Goal: Transaction & Acquisition: Purchase product/service

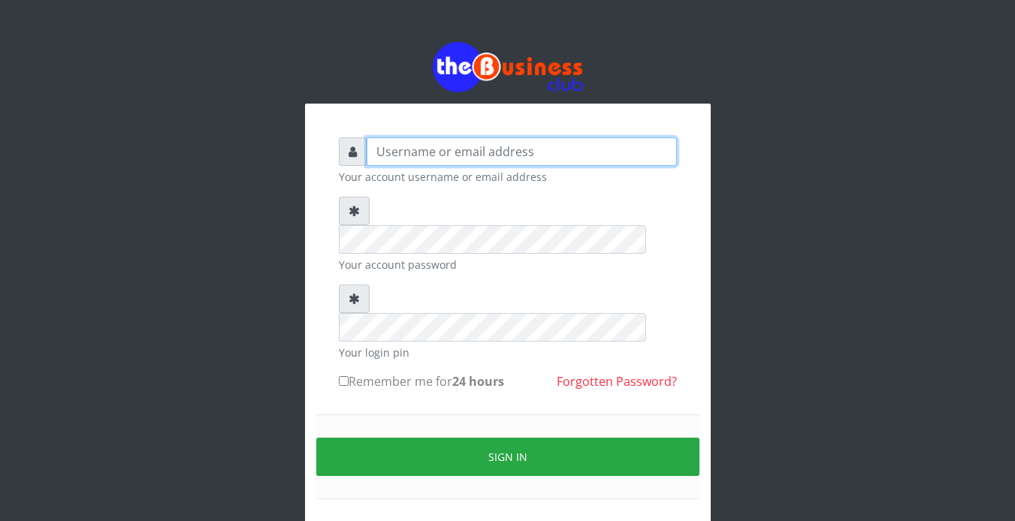
type input "Revgaly"
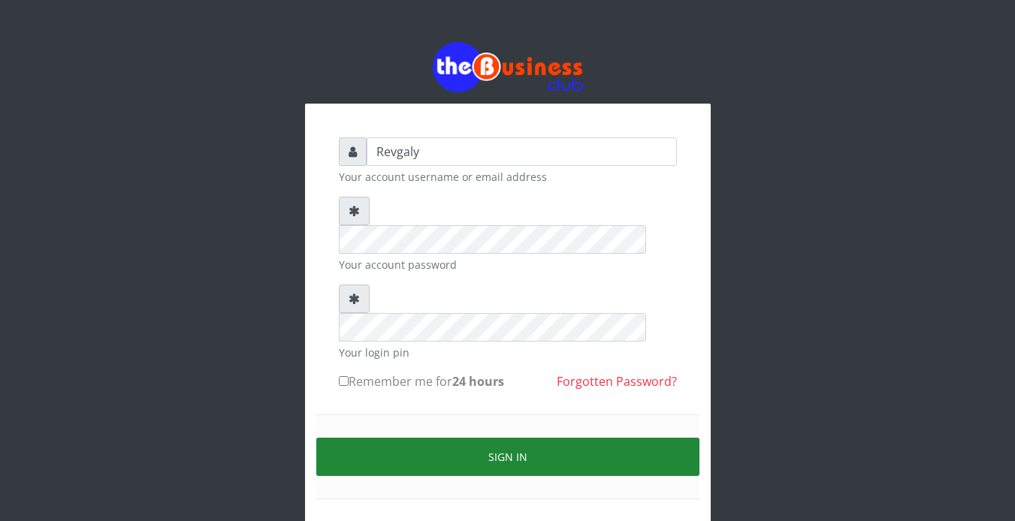
click at [408, 438] on button "Sign in" at bounding box center [507, 457] width 383 height 38
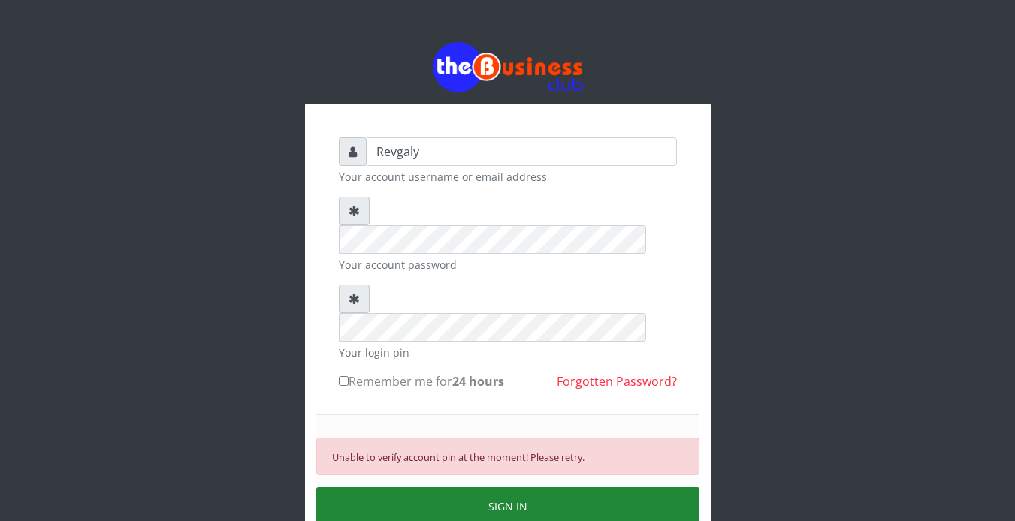
click at [422, 487] on button "SIGN IN" at bounding box center [507, 506] width 383 height 38
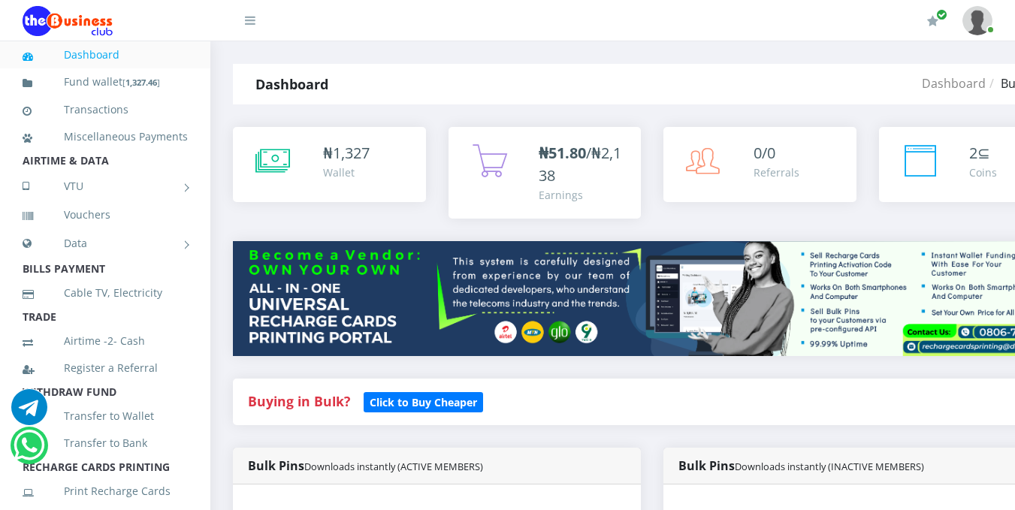
scroll to position [446, 0]
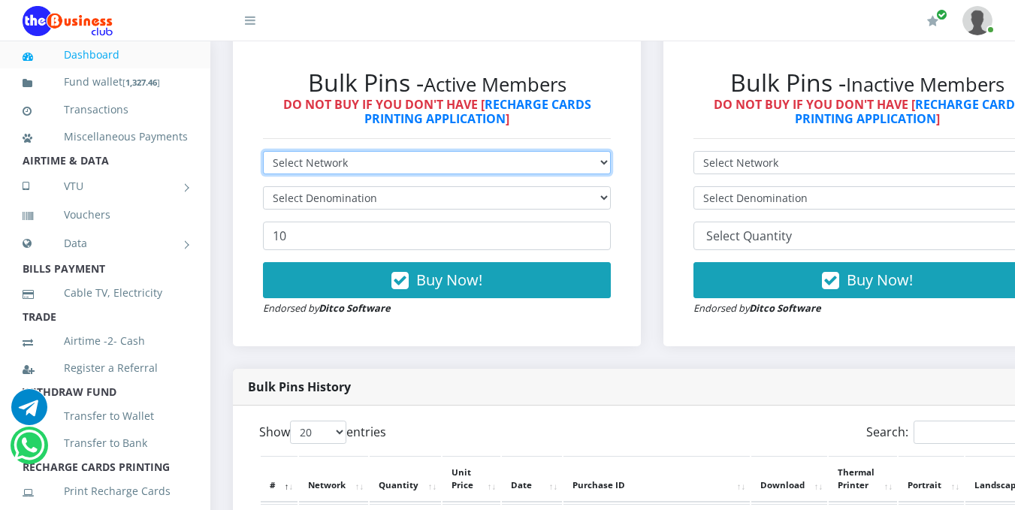
click at [495, 168] on select "Select Network MTN Globacom 9Mobile Airtel" at bounding box center [437, 162] width 348 height 23
select select "MTN"
click at [263, 153] on select "Select Network MTN Globacom 9Mobile Airtel" at bounding box center [437, 162] width 348 height 23
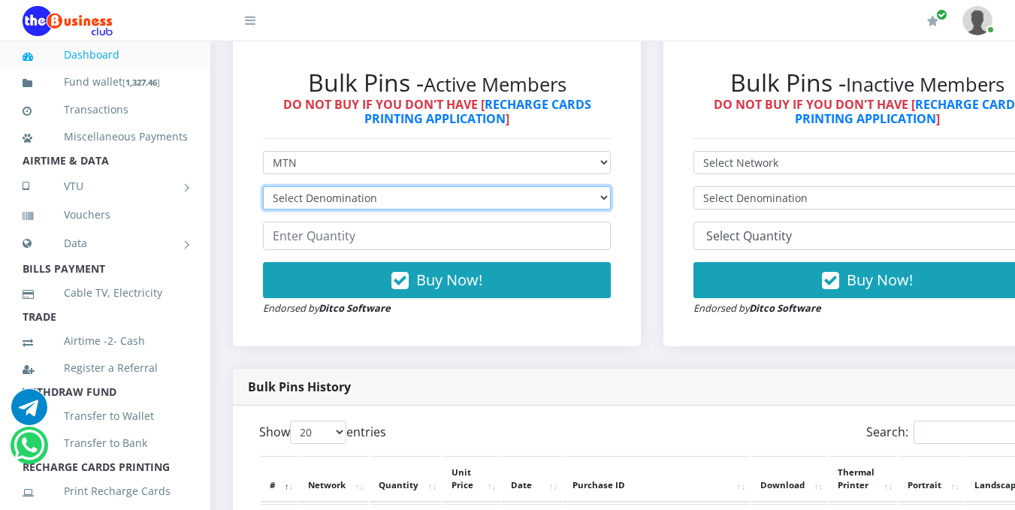
click at [415, 204] on select "Select Denomination MTN NGN100 - ₦96.99 MTN NGN200 - ₦193.98 MTN NGN400 - ₦387.…" at bounding box center [437, 197] width 348 height 23
select select "484.95-500"
click at [263, 189] on select "Select Denomination MTN NGN100 - ₦96.99 MTN NGN200 - ₦193.98 MTN NGN400 - ₦387.…" at bounding box center [437, 197] width 348 height 23
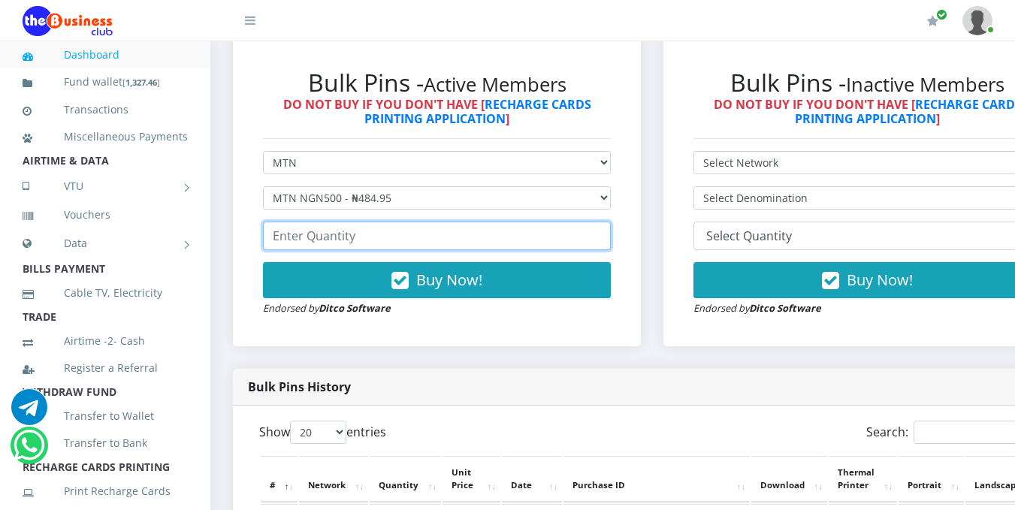
click at [385, 242] on input "number" at bounding box center [437, 236] width 348 height 29
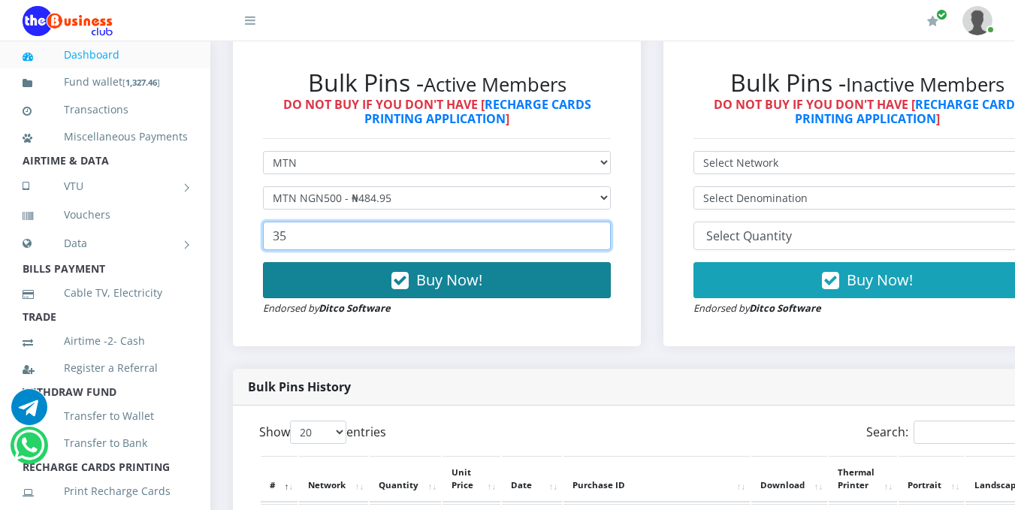
type input "35"
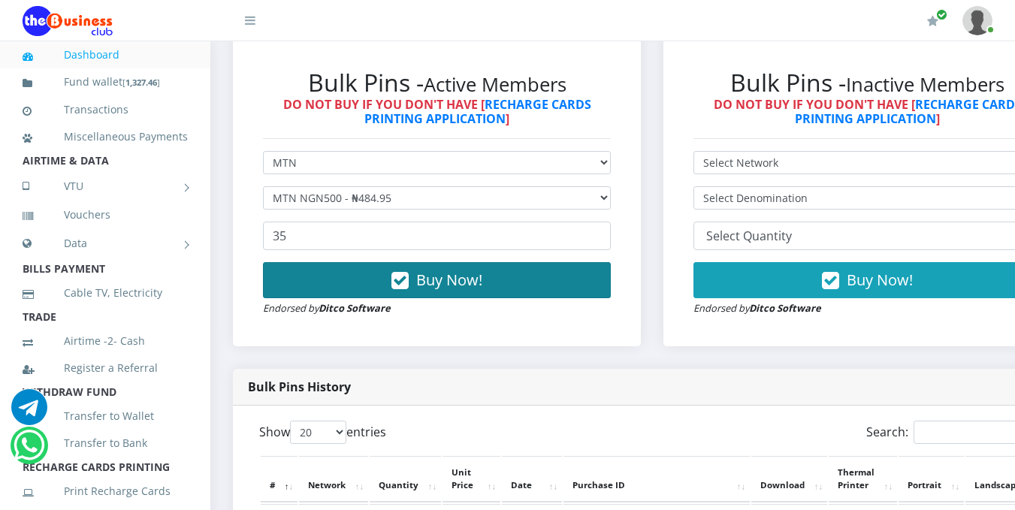
click at [442, 275] on span "Buy Now!" at bounding box center [449, 280] width 66 height 20
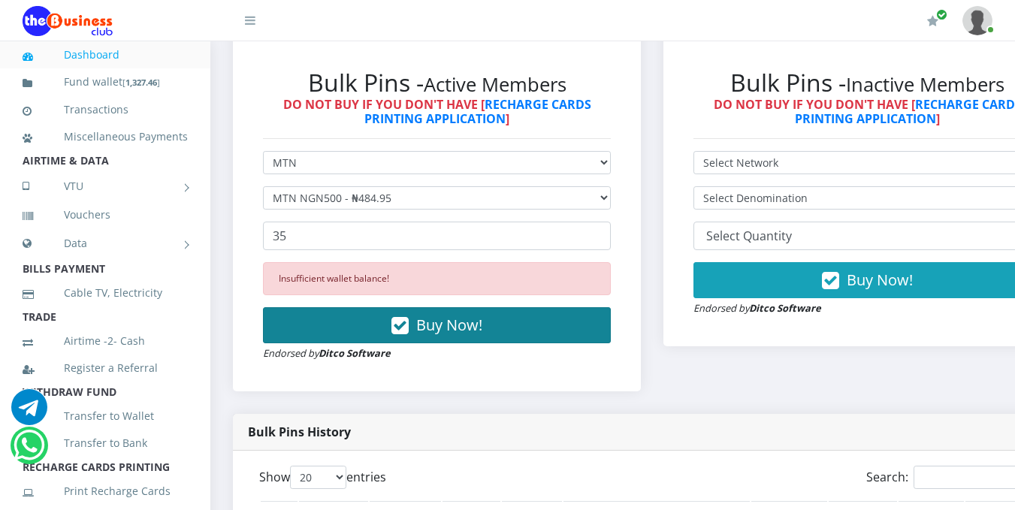
click at [427, 330] on span "Buy Now!" at bounding box center [449, 325] width 66 height 20
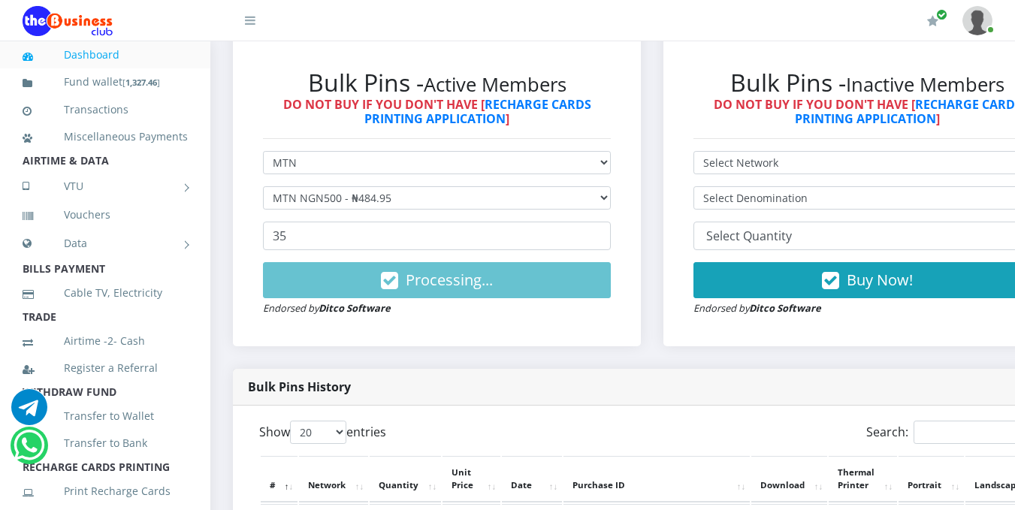
scroll to position [0, 0]
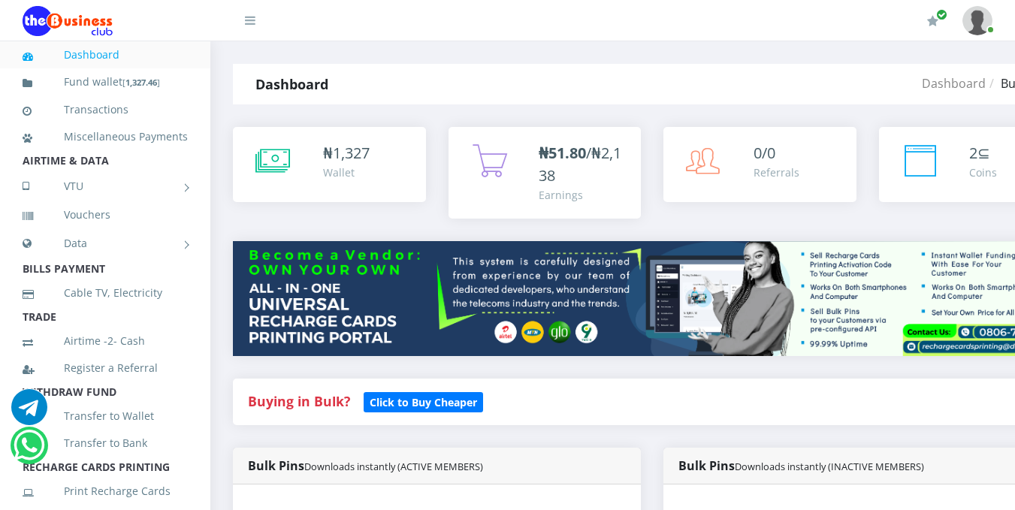
click at [313, 175] on div "₦ 1,327 Wallet" at bounding box center [329, 164] width 163 height 45
click at [314, 168] on div "₦ 1,327 Wallet" at bounding box center [329, 164] width 163 height 45
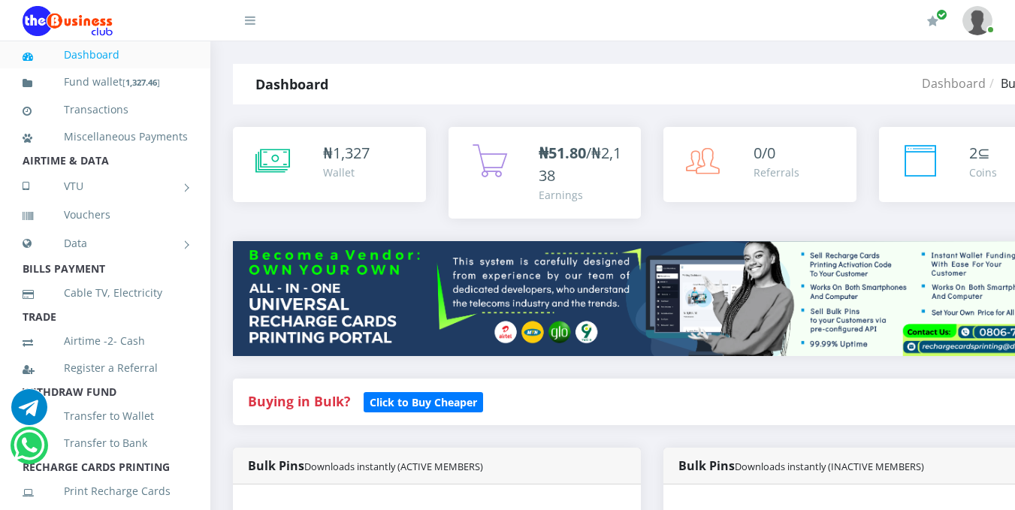
click at [314, 168] on div "₦ 1,327 Wallet" at bounding box center [329, 164] width 163 height 45
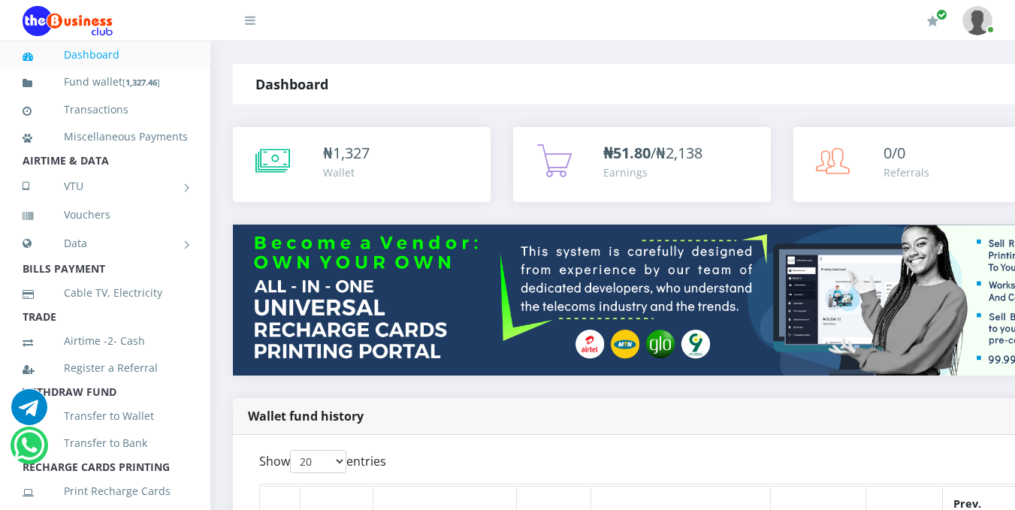
scroll to position [3, 0]
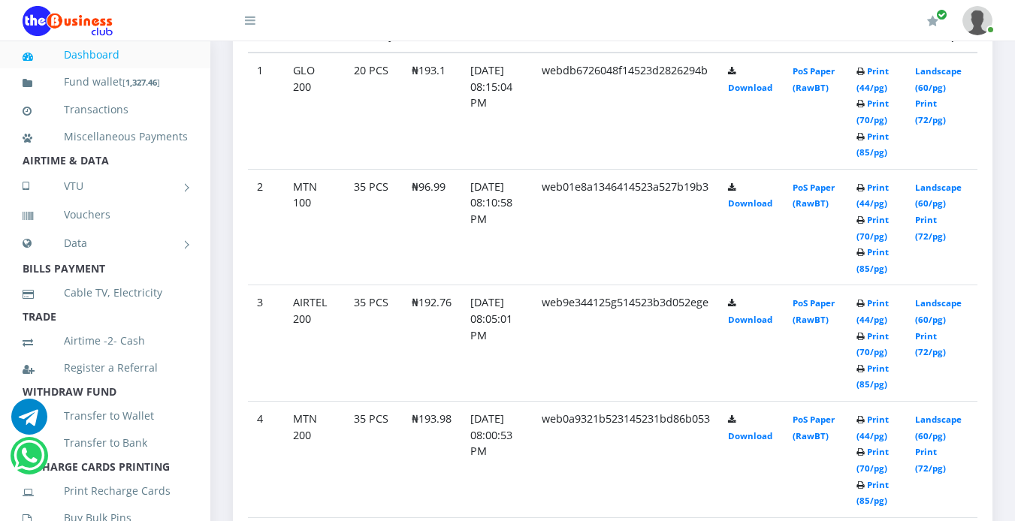
scroll to position [456, 0]
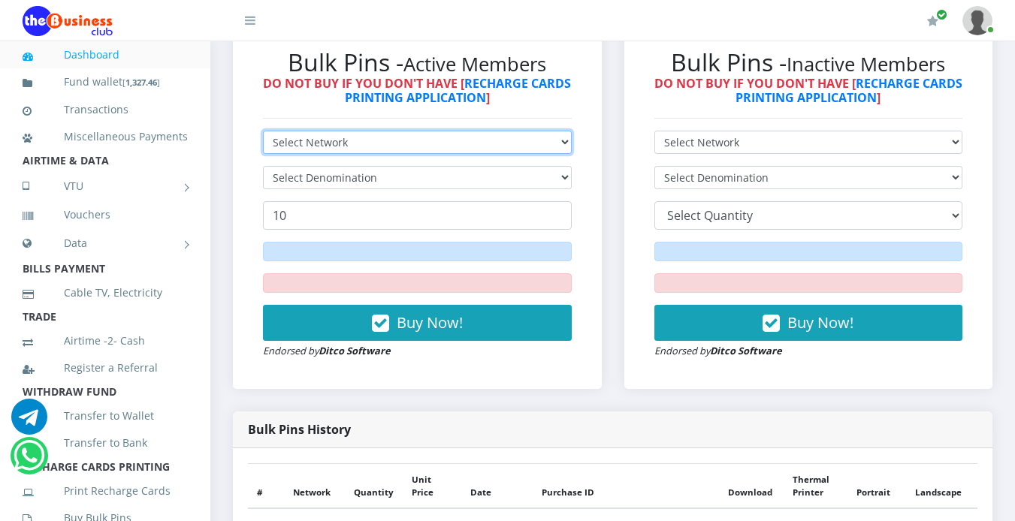
click at [544, 134] on select "Select Network MTN Globacom 9Mobile Airtel" at bounding box center [417, 142] width 309 height 23
select select "MTN"
click at [263, 131] on select "Select Network MTN Globacom 9Mobile Airtel" at bounding box center [417, 142] width 309 height 23
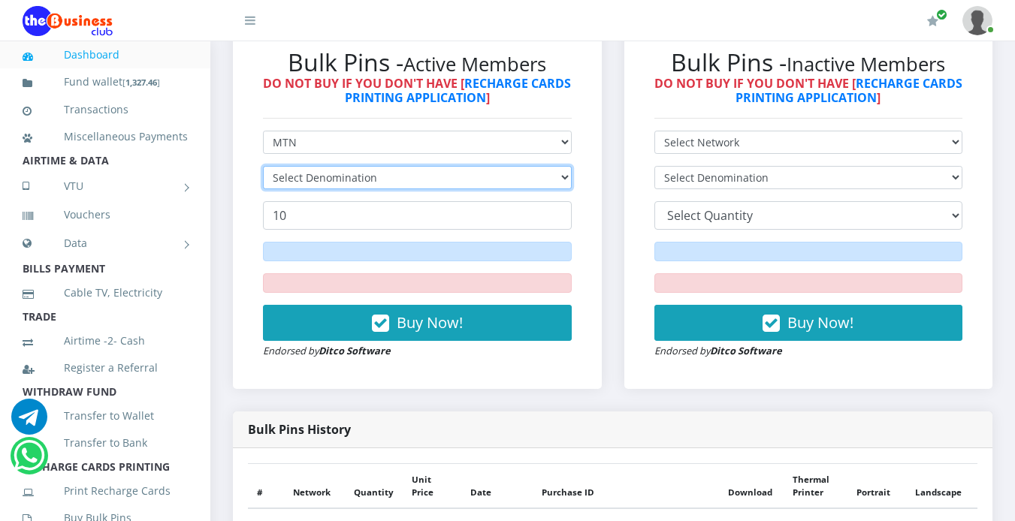
click at [429, 187] on select "Select Denomination" at bounding box center [417, 177] width 309 height 23
click at [475, 181] on select "Select Denomination" at bounding box center [417, 177] width 309 height 23
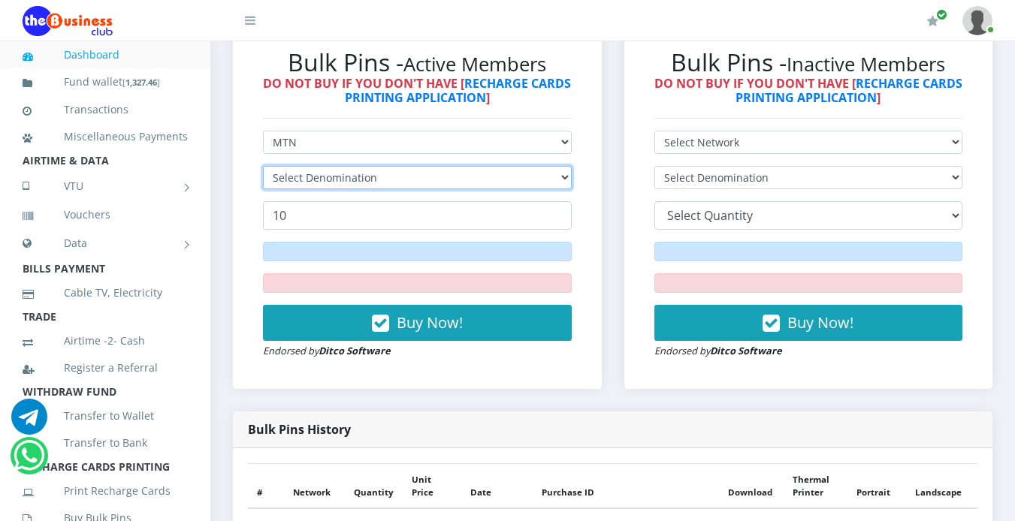
click at [475, 181] on select "Select Denomination" at bounding box center [417, 177] width 309 height 23
click at [545, 180] on select "Select Denomination" at bounding box center [417, 177] width 309 height 23
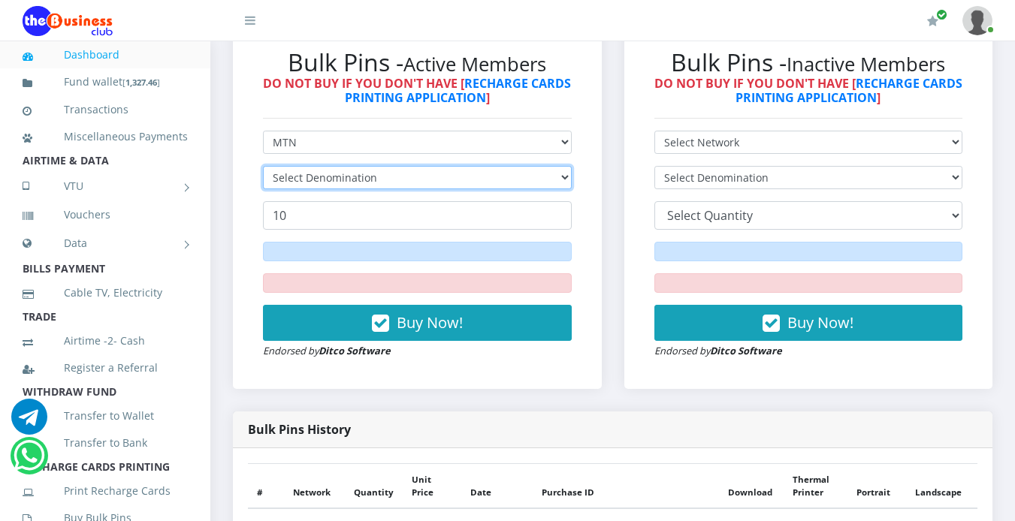
click at [545, 180] on select "Select Denomination" at bounding box center [417, 177] width 309 height 23
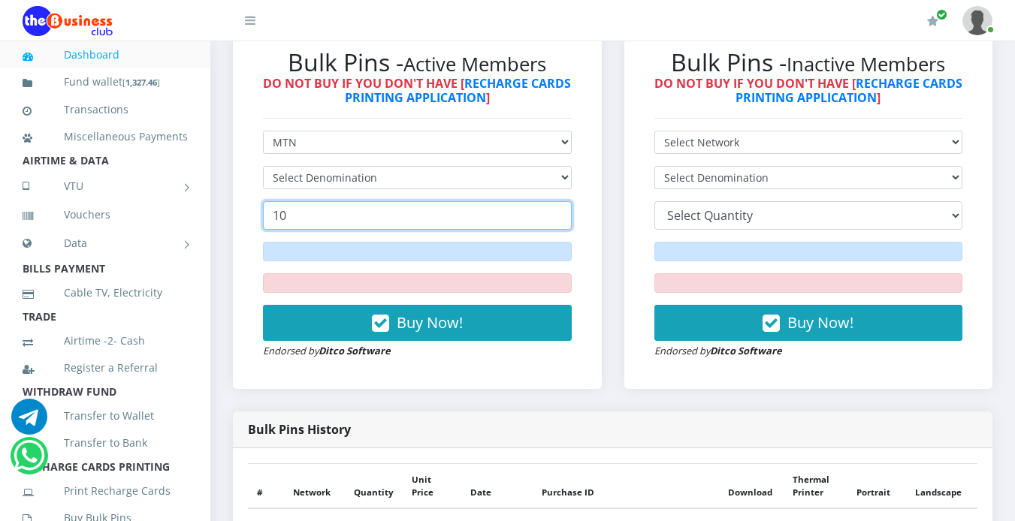
click at [442, 218] on input "10" at bounding box center [417, 215] width 309 height 29
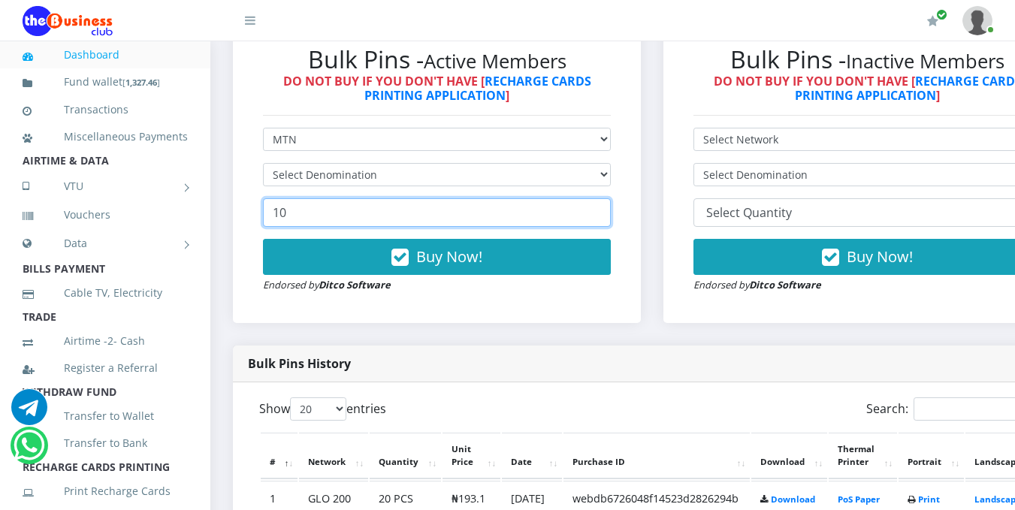
scroll to position [23, 0]
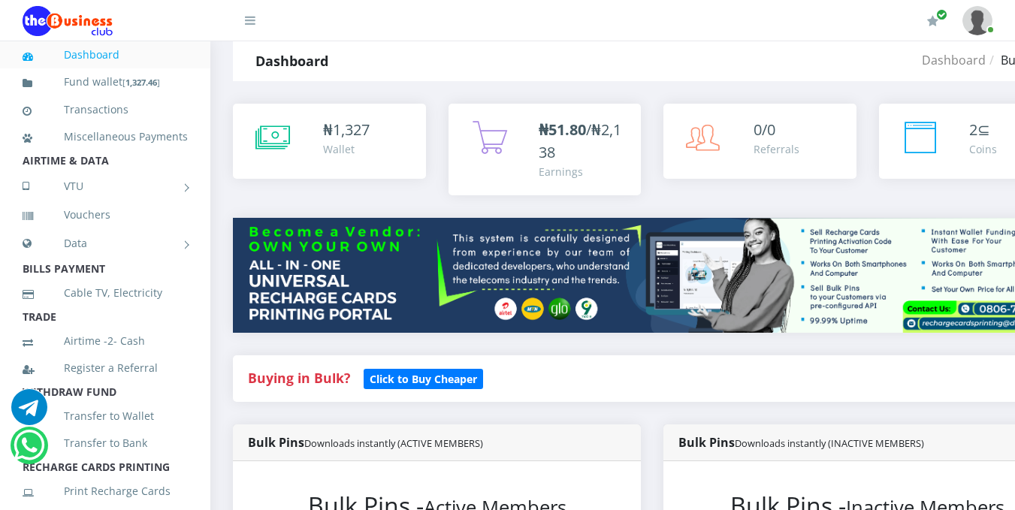
click at [273, 123] on icon at bounding box center [272, 138] width 35 height 38
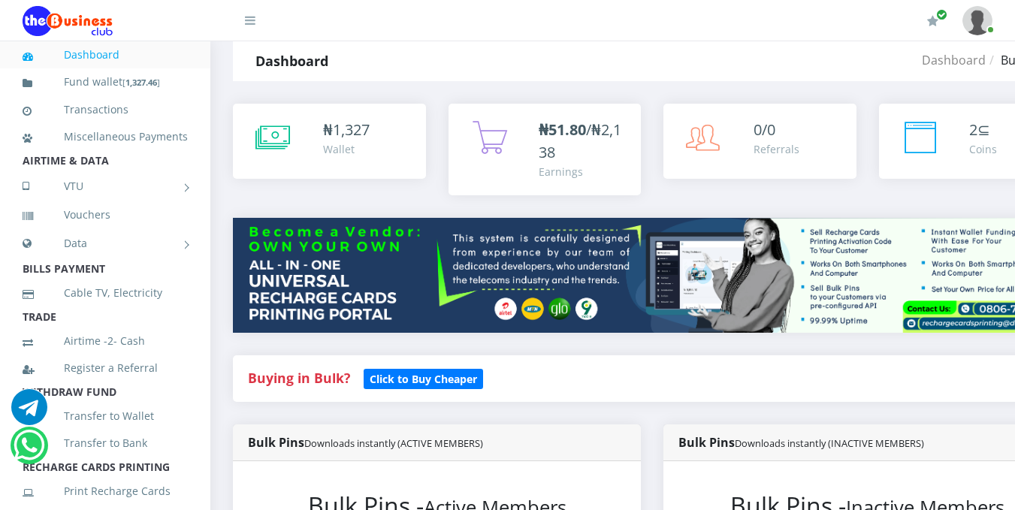
click at [273, 123] on icon at bounding box center [272, 138] width 35 height 38
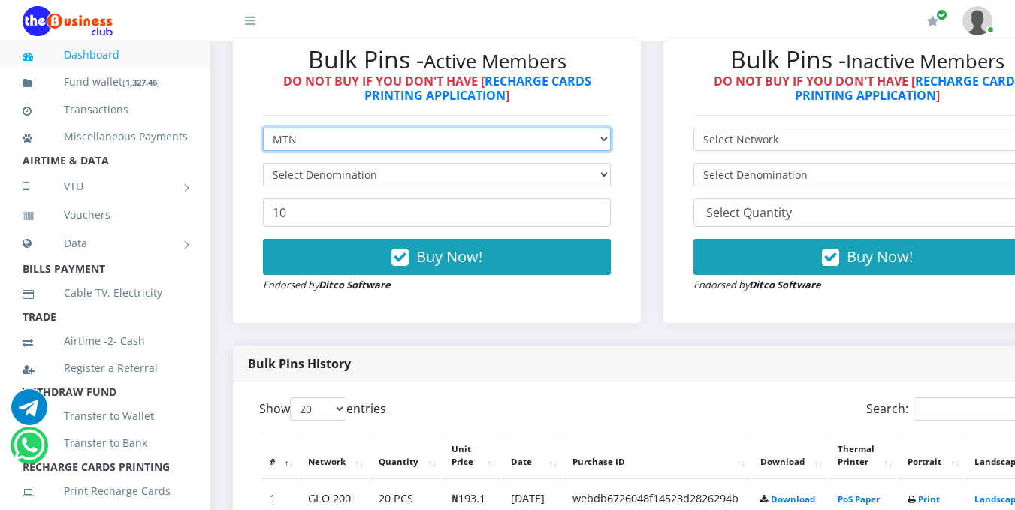
click at [605, 141] on select "Select Network MTN Globacom 9Mobile Airtel" at bounding box center [437, 139] width 348 height 23
click at [263, 130] on select "Select Network MTN Globacom 9Mobile Airtel" at bounding box center [437, 139] width 348 height 23
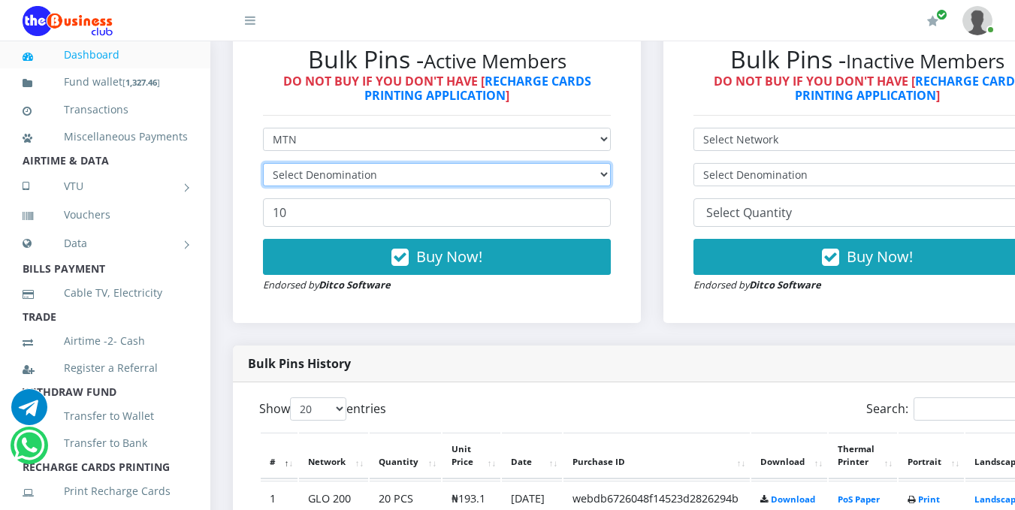
click at [590, 173] on select "Select Denomination" at bounding box center [437, 174] width 348 height 23
click at [578, 179] on select "Select Denomination" at bounding box center [437, 174] width 348 height 23
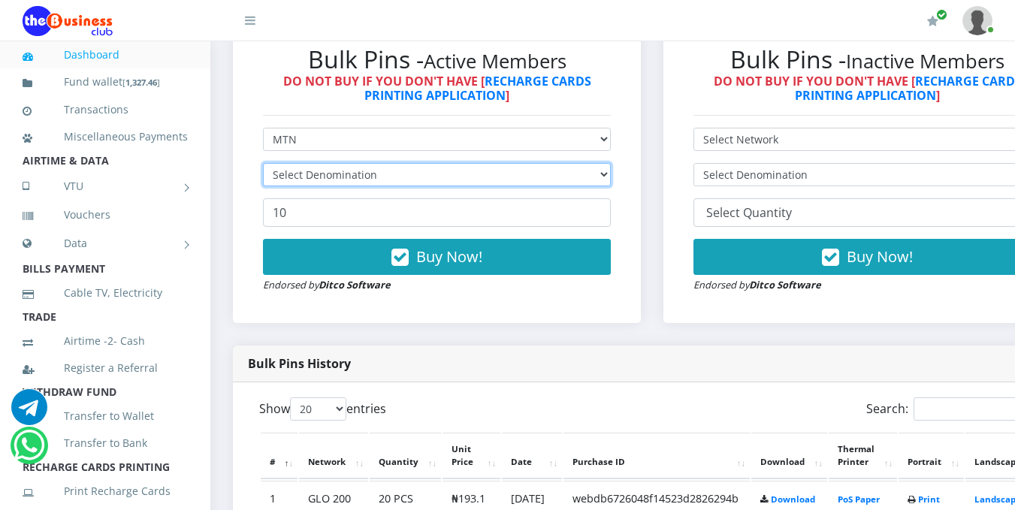
click at [578, 179] on select "Select Denomination" at bounding box center [437, 174] width 348 height 23
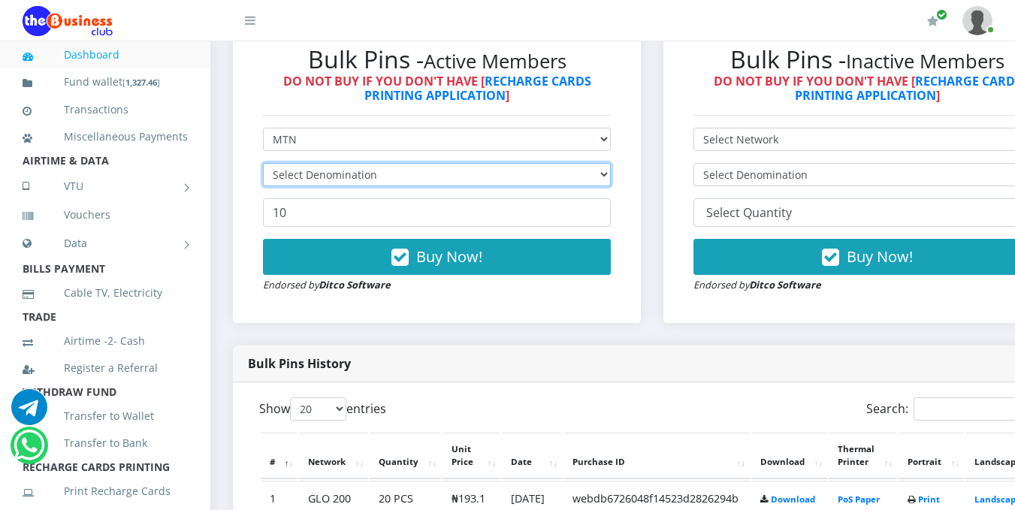
click at [578, 179] on select "Select Denomination" at bounding box center [437, 174] width 348 height 23
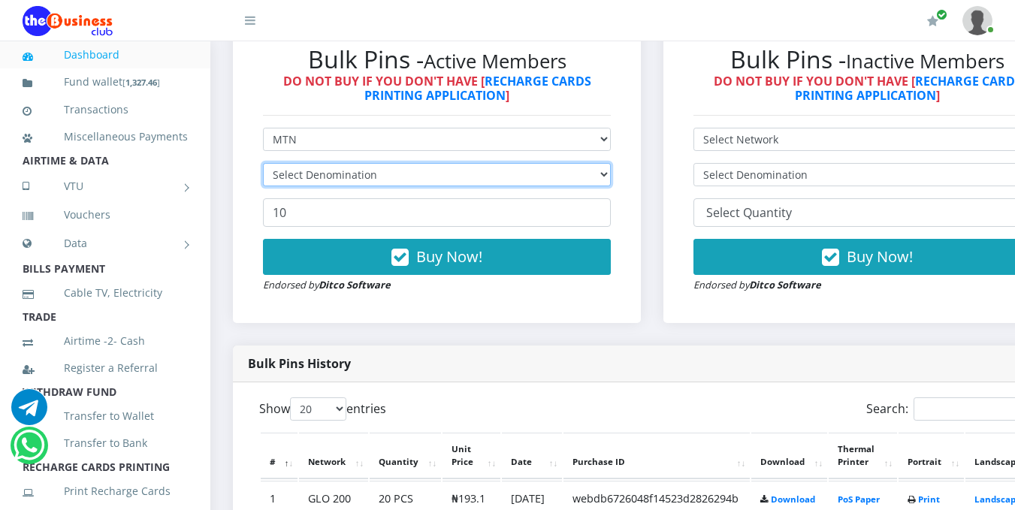
click at [578, 179] on select "Select Denomination" at bounding box center [437, 174] width 348 height 23
click at [611, 171] on select "Select Denomination" at bounding box center [437, 174] width 348 height 23
click at [596, 173] on select "Select Denomination" at bounding box center [437, 174] width 348 height 23
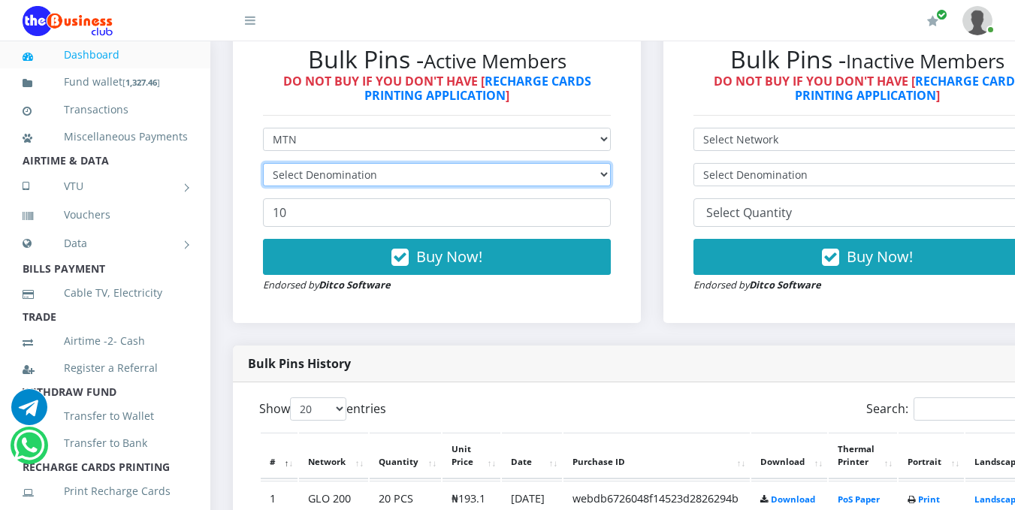
click at [596, 173] on select "Select Denomination" at bounding box center [437, 174] width 348 height 23
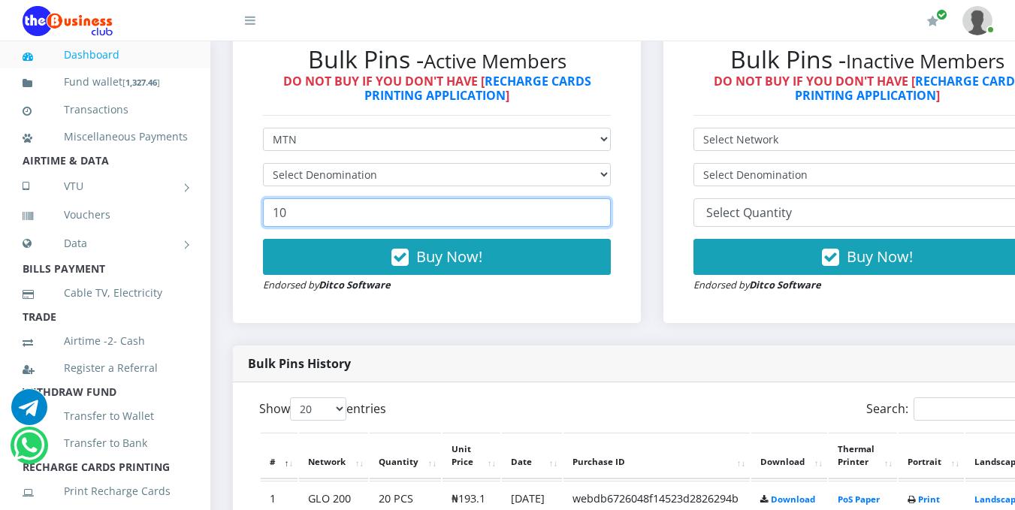
click at [547, 210] on input "10" at bounding box center [437, 212] width 348 height 29
type input "1"
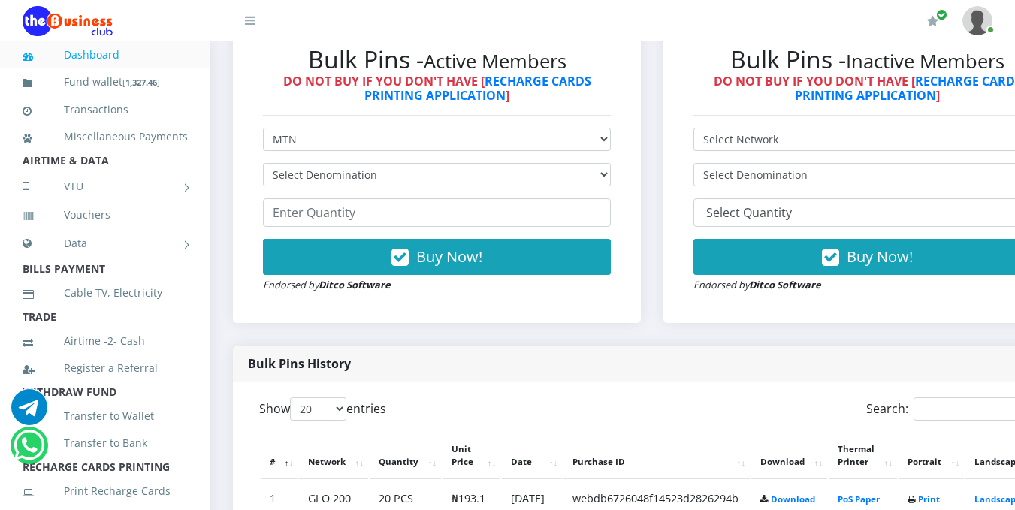
click at [623, 138] on div "Bulk Pins - Active Members DO NOT BUY IF YOU DON'T HAVE [ RECHARGE CARDS PRINTI…" at bounding box center [437, 169] width 378 height 278
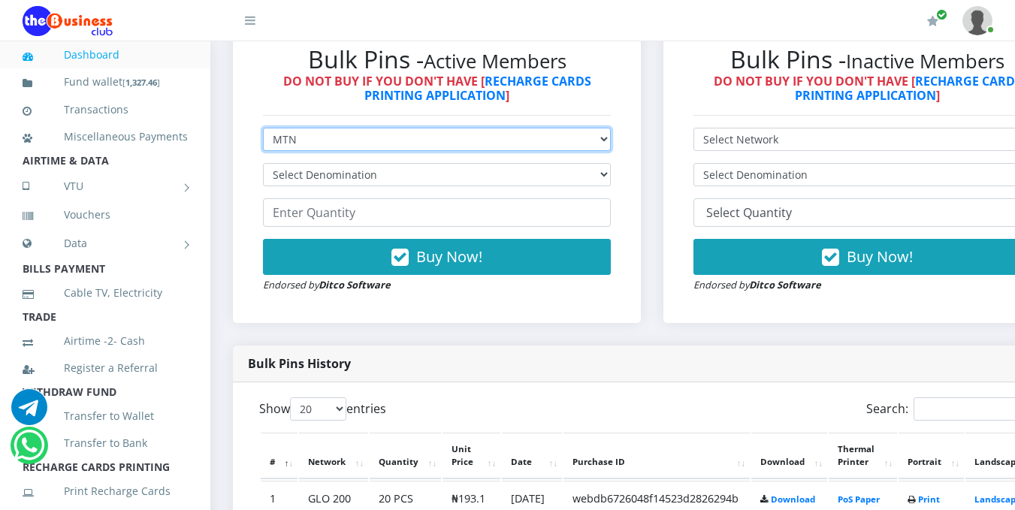
click at [611, 138] on select "Select Network MTN Globacom 9Mobile Airtel" at bounding box center [437, 139] width 348 height 23
select select "Airtel"
click at [263, 130] on select "Select Network MTN Globacom 9Mobile Airtel" at bounding box center [437, 139] width 348 height 23
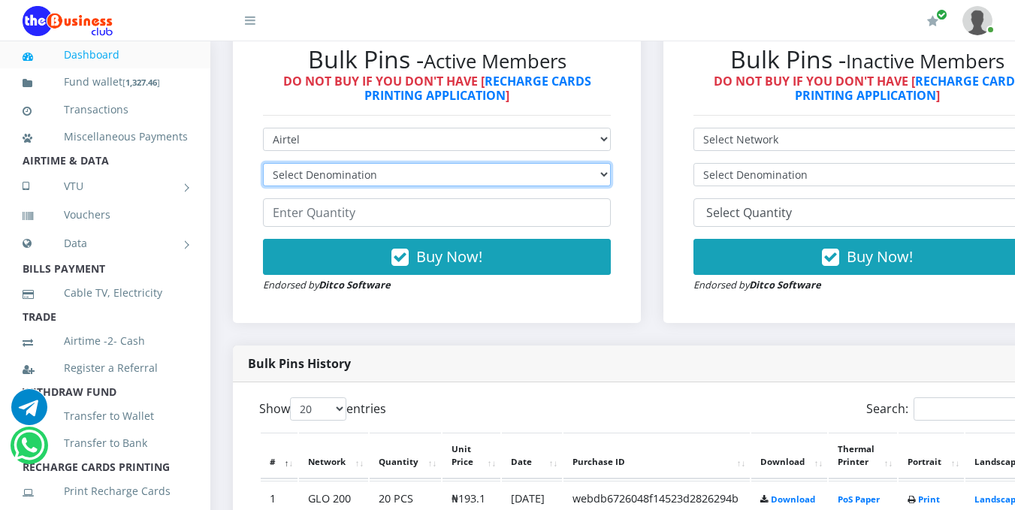
click at [608, 177] on select "Select Denomination" at bounding box center [437, 174] width 348 height 23
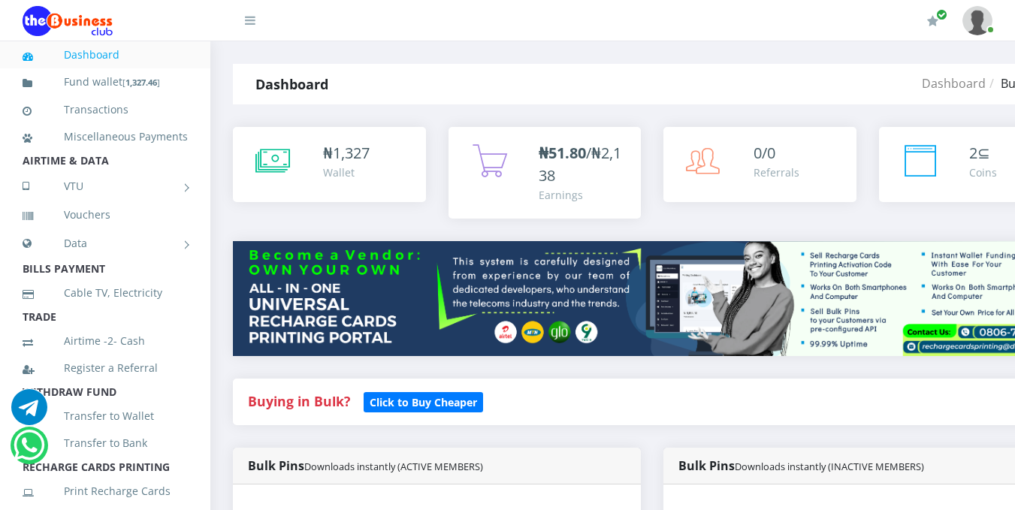
scroll to position [446, 0]
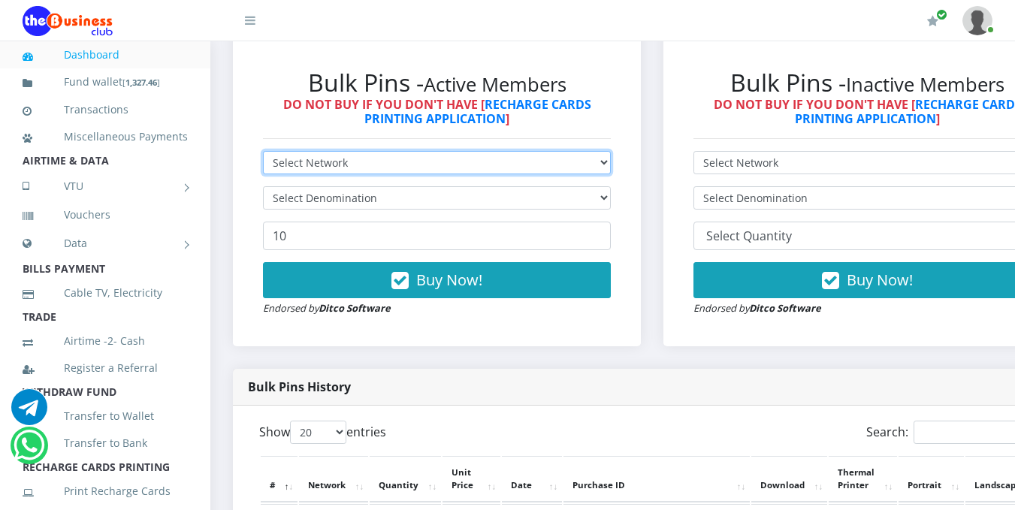
click at [557, 167] on select "Select Network MTN Globacom 9Mobile Airtel" at bounding box center [437, 162] width 348 height 23
select select "MTN"
click at [263, 153] on select "Select Network MTN Globacom 9Mobile Airtel" at bounding box center [437, 162] width 348 height 23
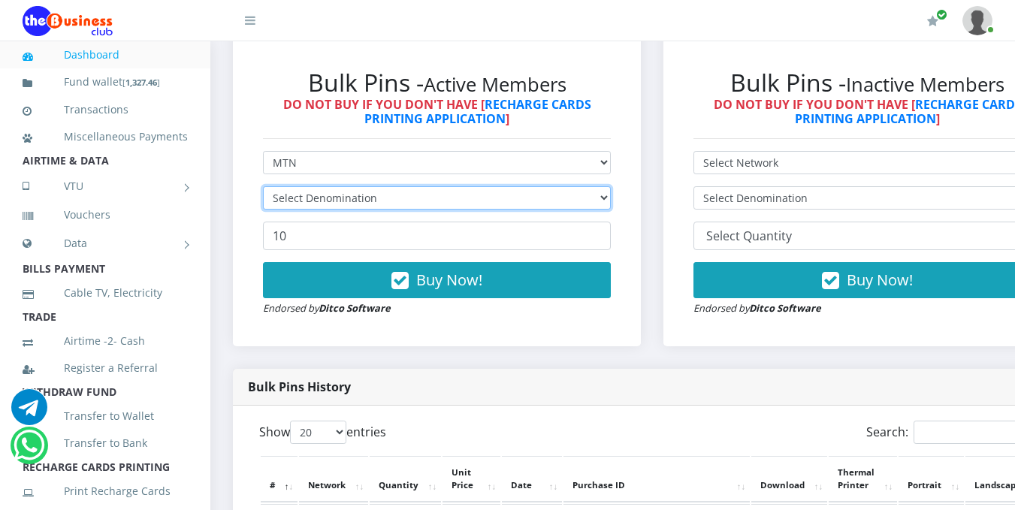
click at [457, 198] on select "Select Denomination" at bounding box center [437, 197] width 348 height 23
click at [572, 198] on select "Select Denomination" at bounding box center [437, 197] width 348 height 23
click at [573, 198] on select "Select Denomination" at bounding box center [437, 197] width 348 height 23
drag, startPoint x: 572, startPoint y: 198, endPoint x: 611, endPoint y: 195, distance: 38.5
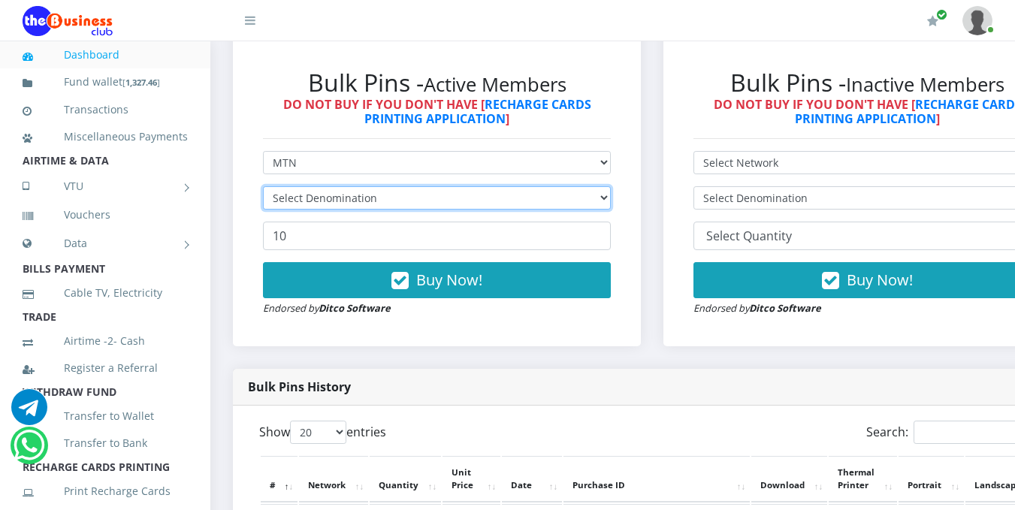
click at [611, 195] on select "Select Denomination" at bounding box center [437, 197] width 348 height 23
click at [554, 194] on select "Select Denomination MTN NGN100 - ₦96.99 MTN NGN200 - ₦193.98 MTN NGN400 - ₦387.…" at bounding box center [437, 197] width 348 height 23
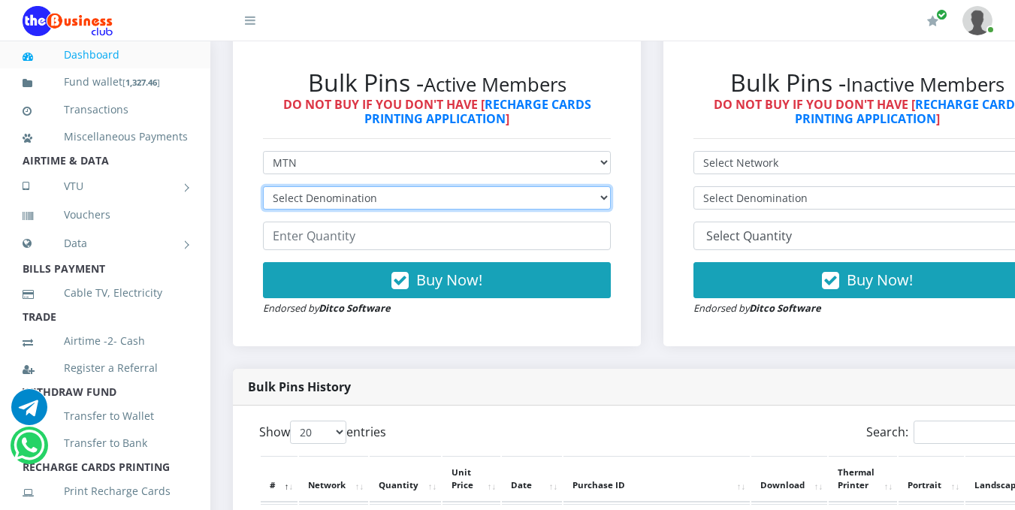
select select "96.99-100"
click at [263, 189] on select "Select Denomination MTN NGN100 - ₦96.99 MTN NGN200 - ₦193.98 MTN NGN400 - ₦387.…" at bounding box center [437, 197] width 348 height 23
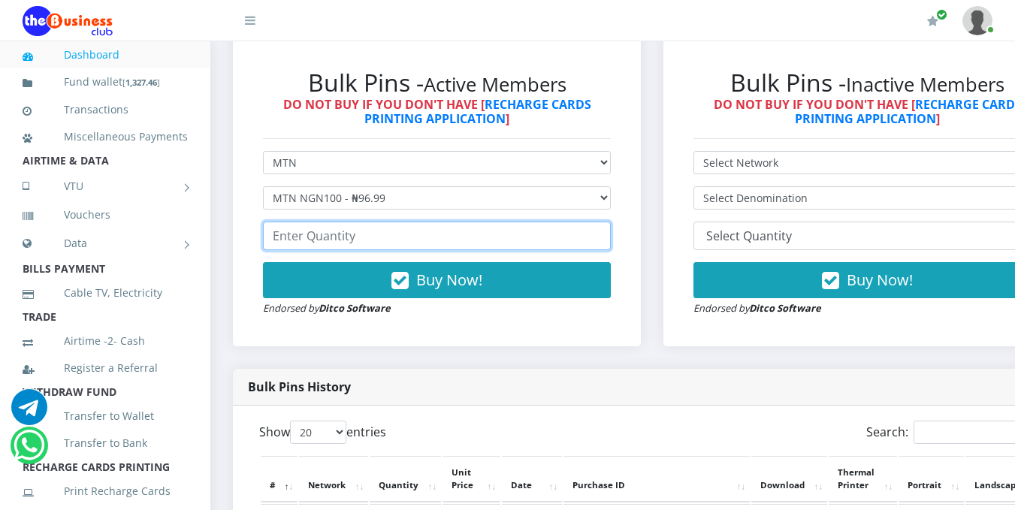
click at [530, 241] on input "number" at bounding box center [437, 236] width 348 height 29
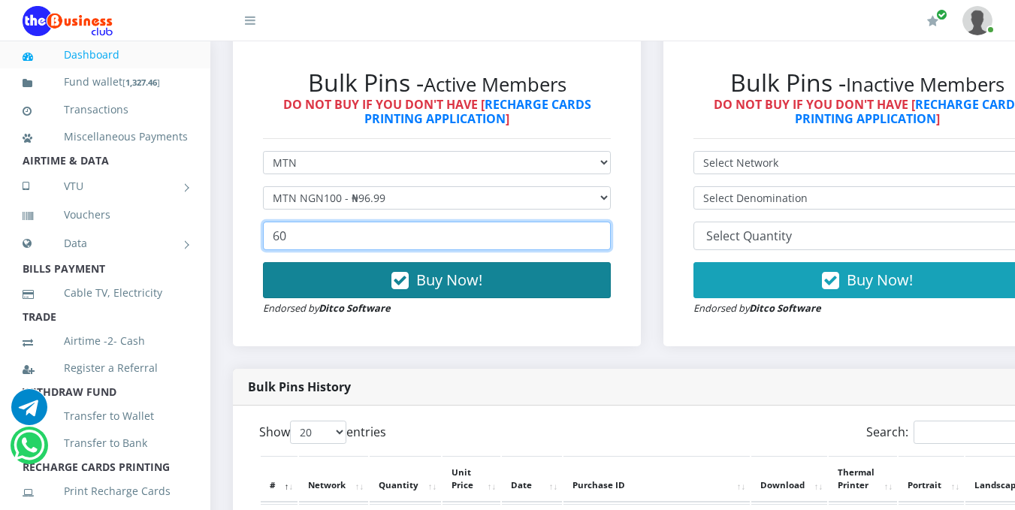
type input "60"
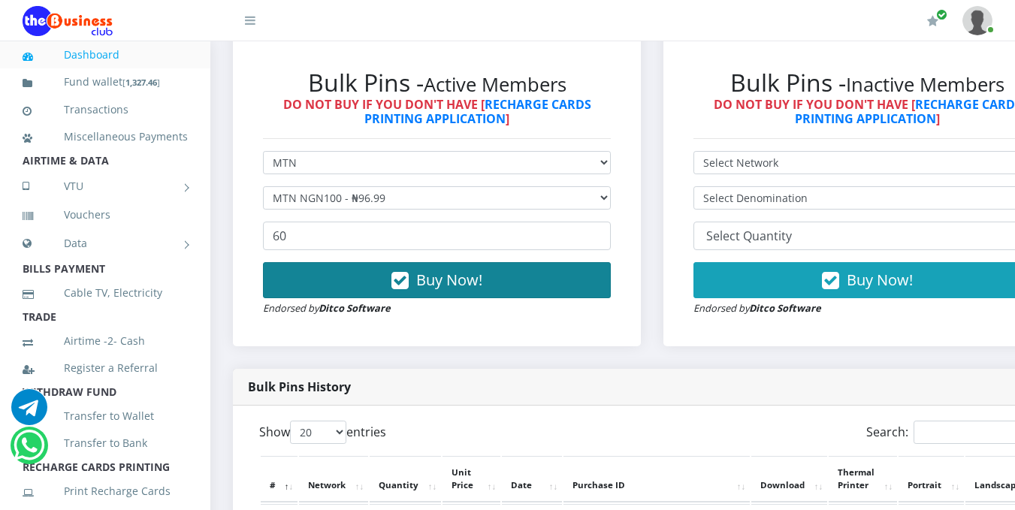
click at [506, 288] on button "Buy Now!" at bounding box center [437, 280] width 348 height 36
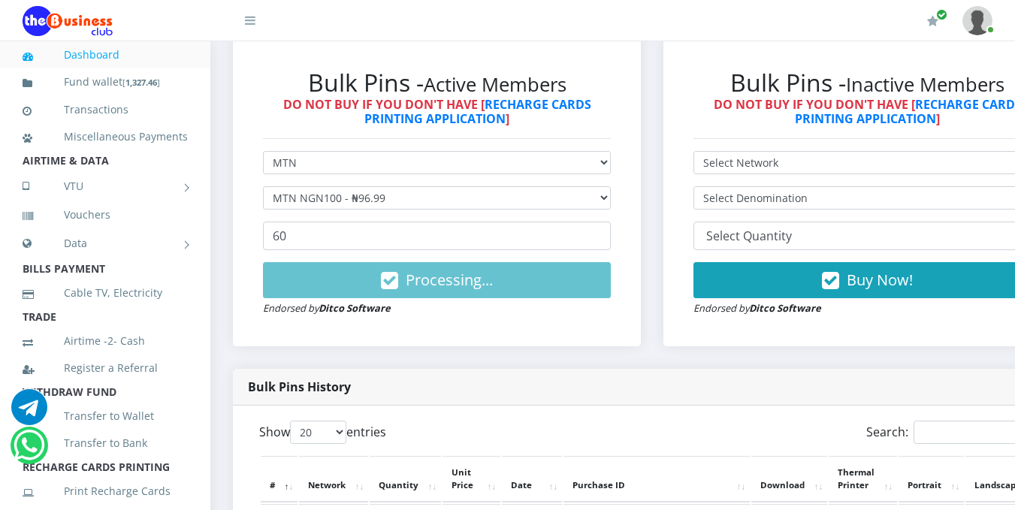
click at [776, 488] on th "Download" at bounding box center [789, 479] width 76 height 47
click at [795, 55] on div "Bulk Pins - Inactive Members DO NOT BUY IF YOU DON'T HAVE [ RECHARGE CARDS PRIN…" at bounding box center [867, 192] width 408 height 308
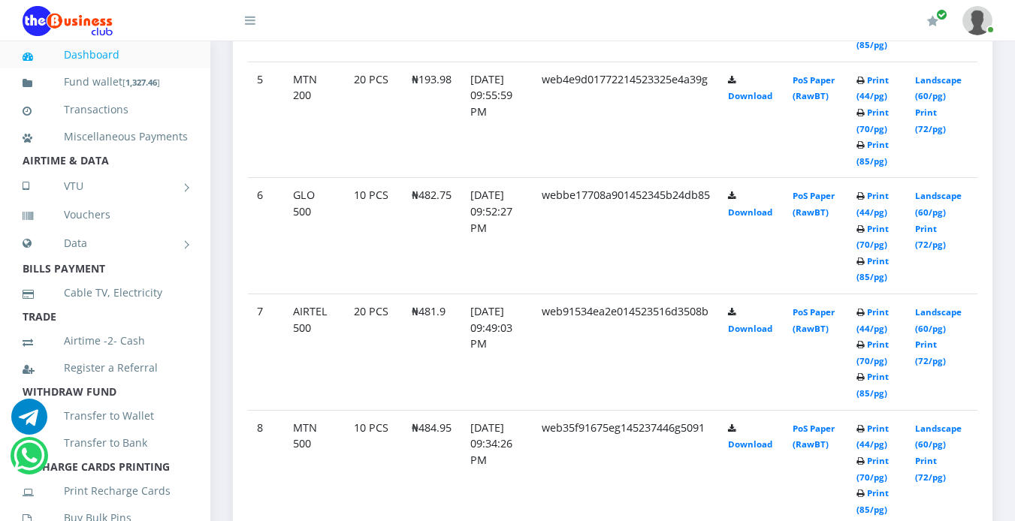
scroll to position [1761, 0]
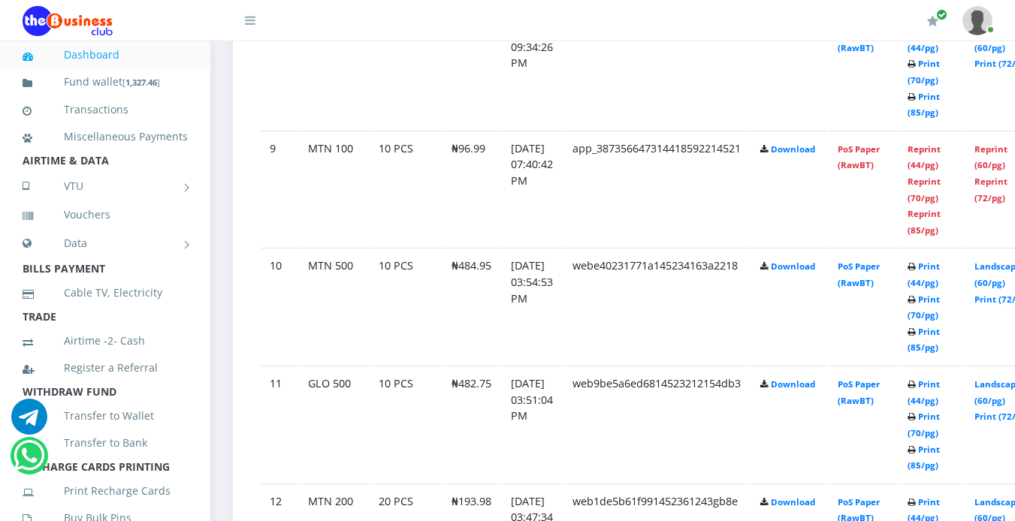
click at [1013, 36] on header "My Profile Settings Logout" at bounding box center [507, 20] width 1015 height 41
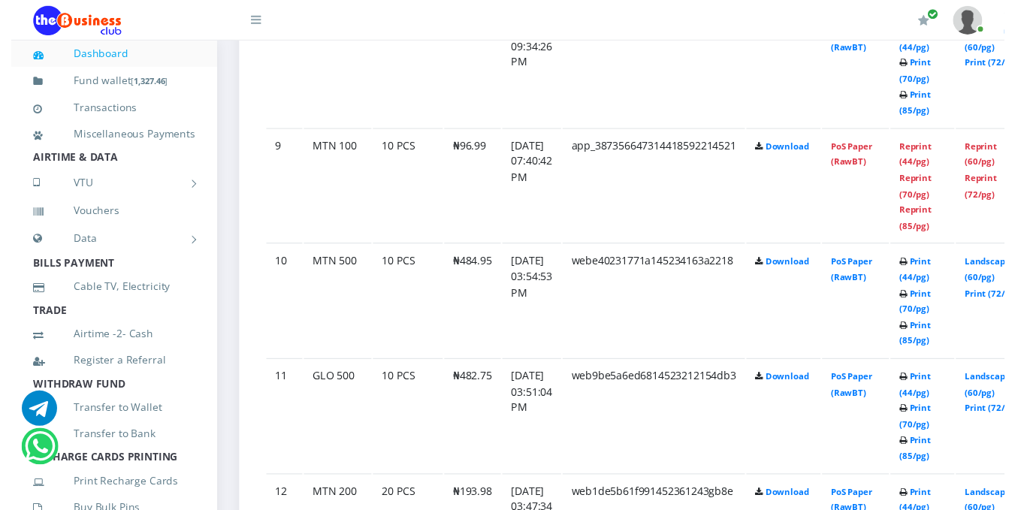
scroll to position [1774, 0]
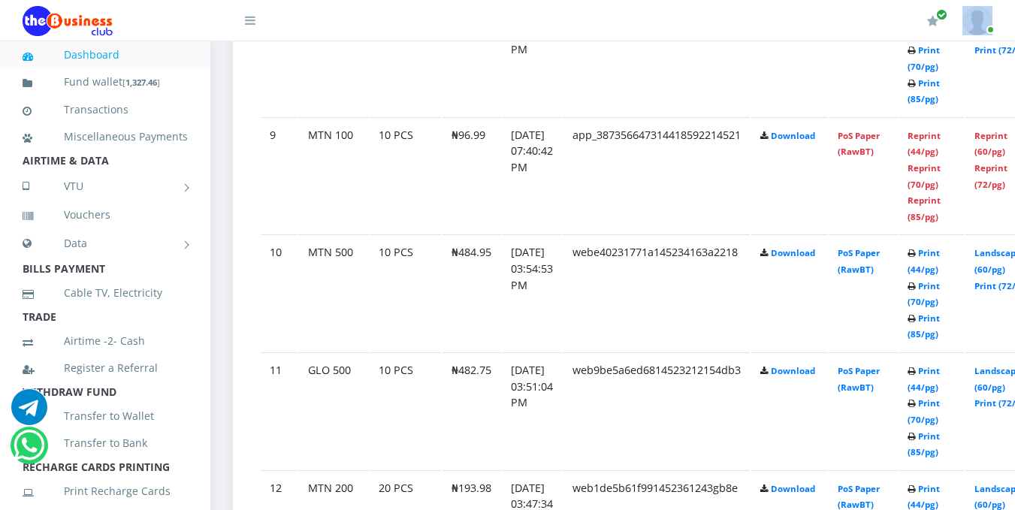
click at [1013, 36] on header "My Profile Settings Logout" at bounding box center [507, 20] width 1015 height 41
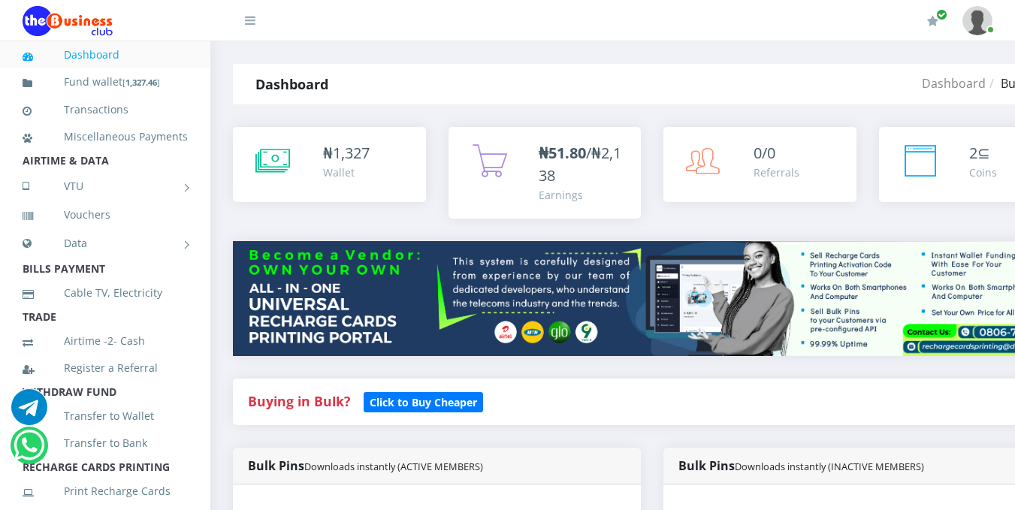
click at [346, 173] on div "Wallet" at bounding box center [346, 172] width 47 height 16
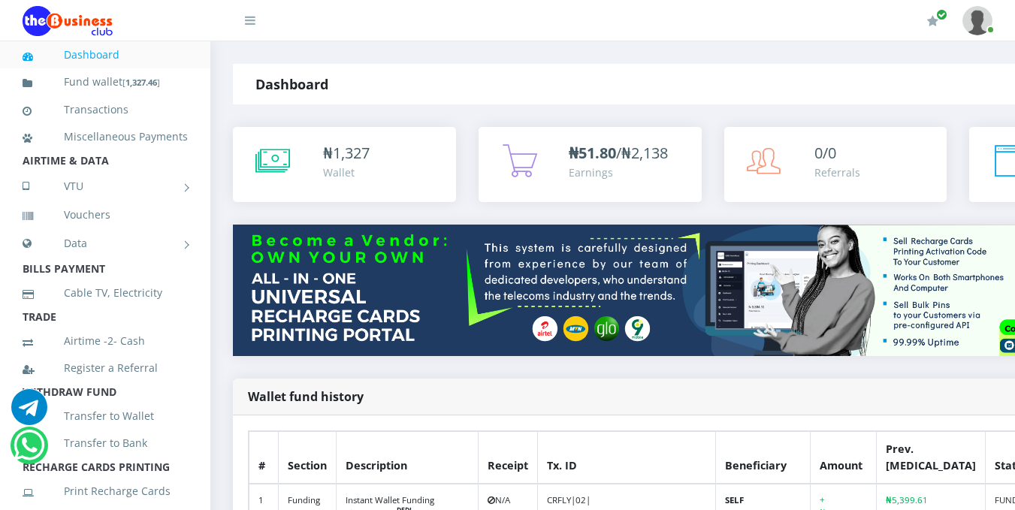
click at [321, 157] on div "₦ 1,327 Wallet" at bounding box center [344, 164] width 193 height 45
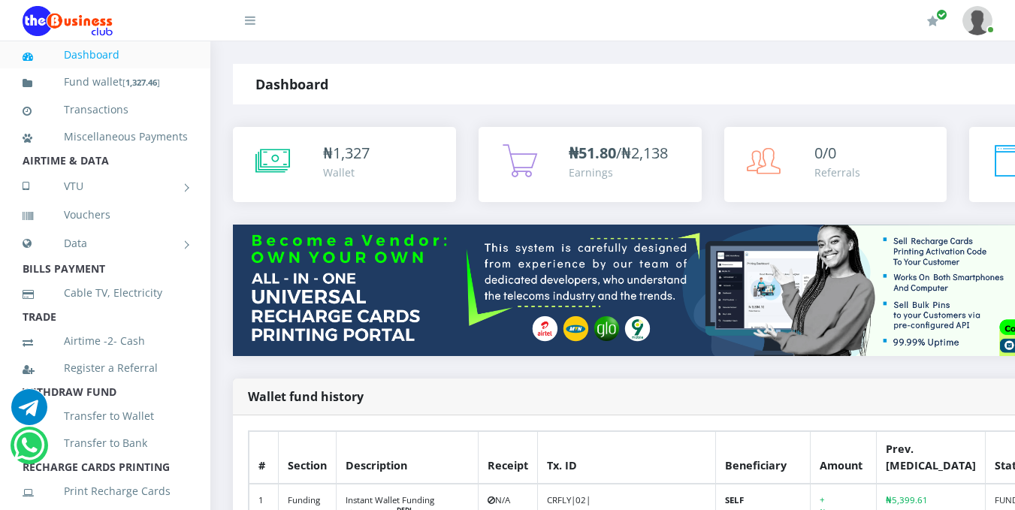
click at [321, 157] on div "₦ 1,327 Wallet" at bounding box center [344, 164] width 193 height 45
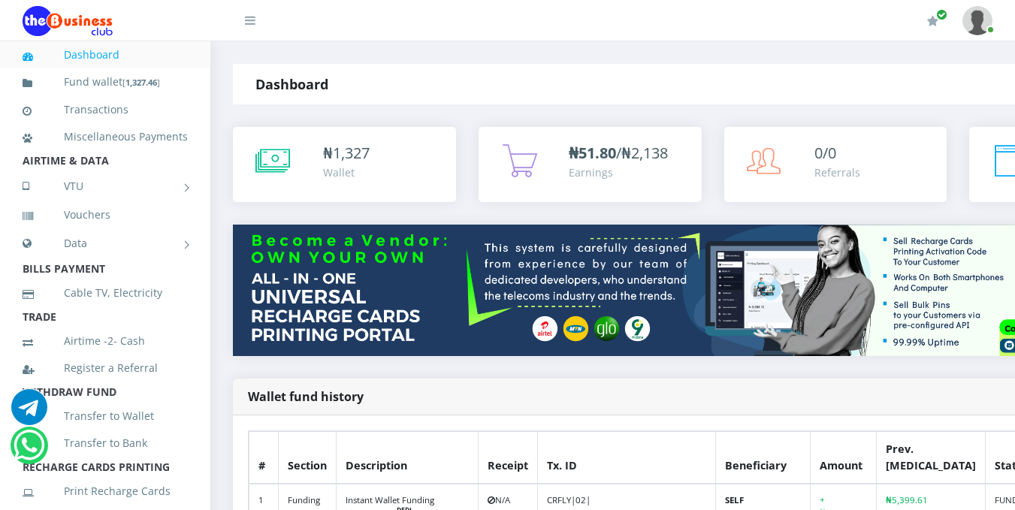
click at [321, 157] on div "₦ 1,327 Wallet" at bounding box center [344, 164] width 193 height 45
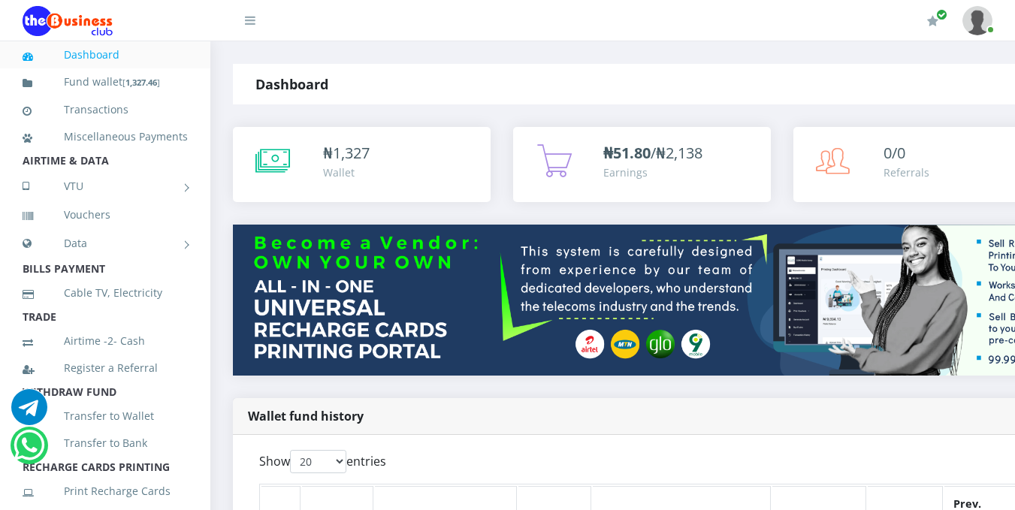
click at [303, 158] on div "₦ 1,327 Wallet" at bounding box center [362, 164] width 228 height 45
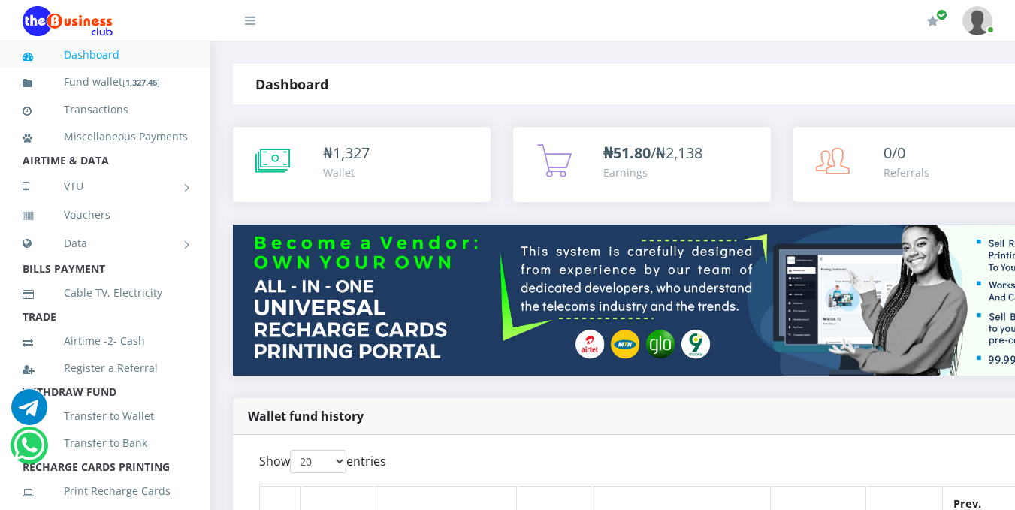
click at [312, 161] on div "₦ 1,327 Wallet" at bounding box center [362, 164] width 228 height 45
click at [312, 166] on div "₦ 1,327 Wallet" at bounding box center [362, 164] width 228 height 45
click at [366, 144] on span "1,327" at bounding box center [351, 153] width 37 height 20
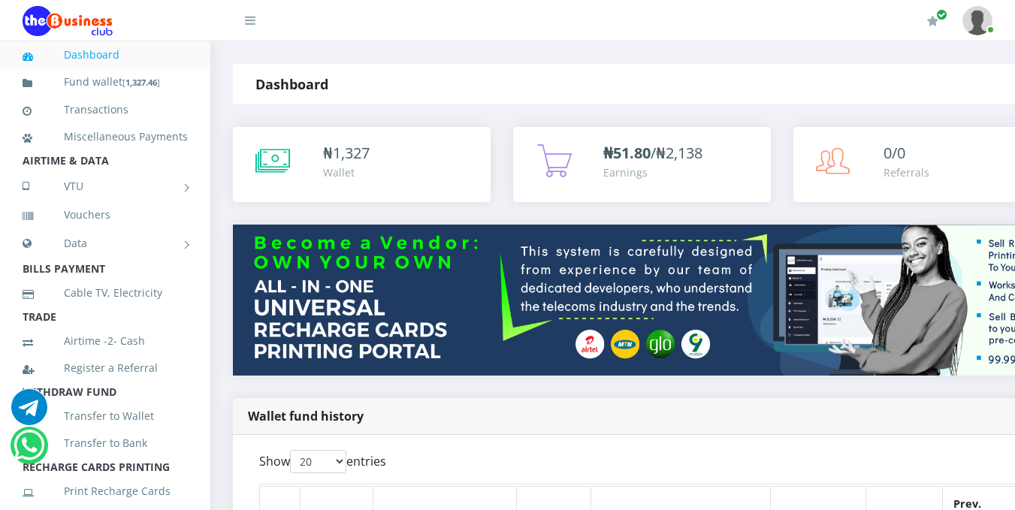
click at [335, 159] on span "1,327" at bounding box center [351, 153] width 37 height 20
click at [391, 226] on img at bounding box center [781, 300] width 1097 height 150
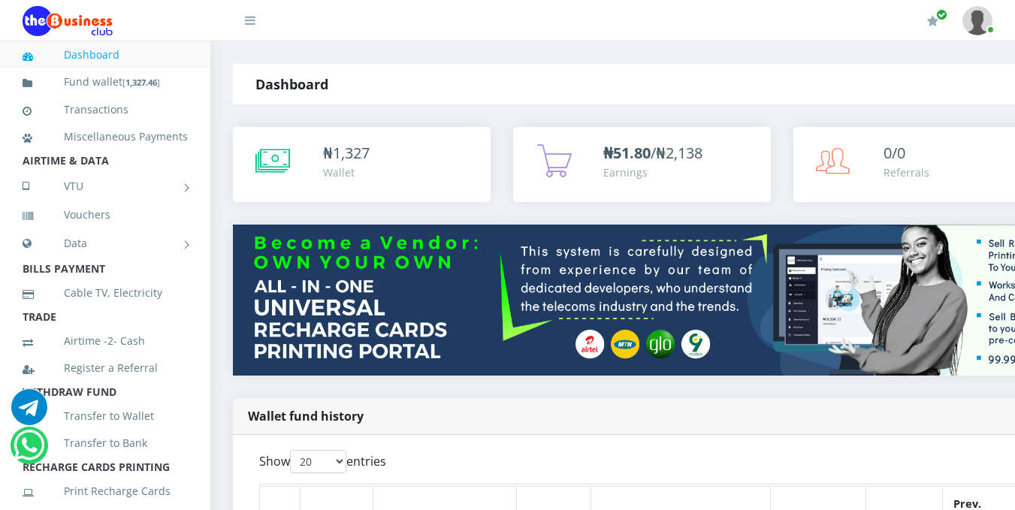
click at [391, 226] on img at bounding box center [781, 300] width 1097 height 150
click at [369, 191] on div "₦ 1,327 Wallet" at bounding box center [362, 164] width 258 height 75
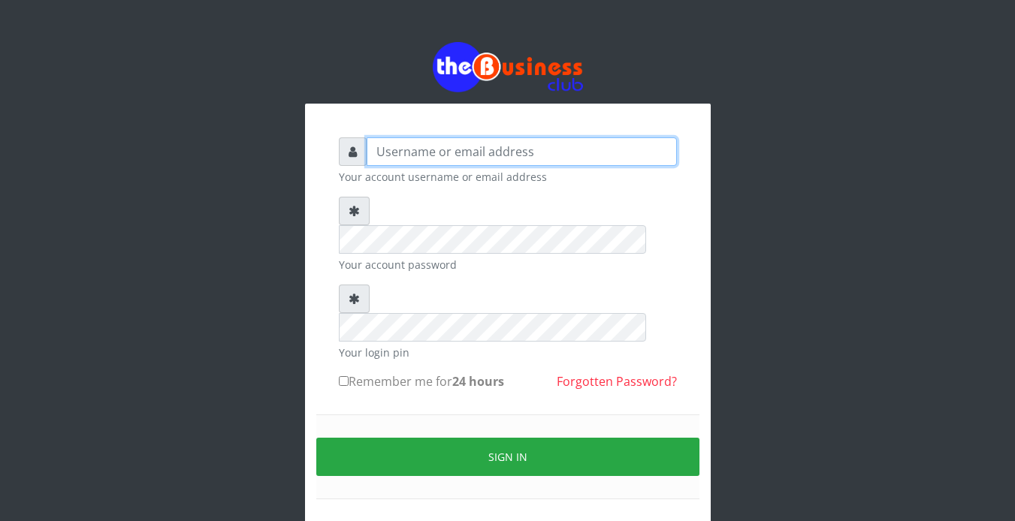
type input "Revgaly"
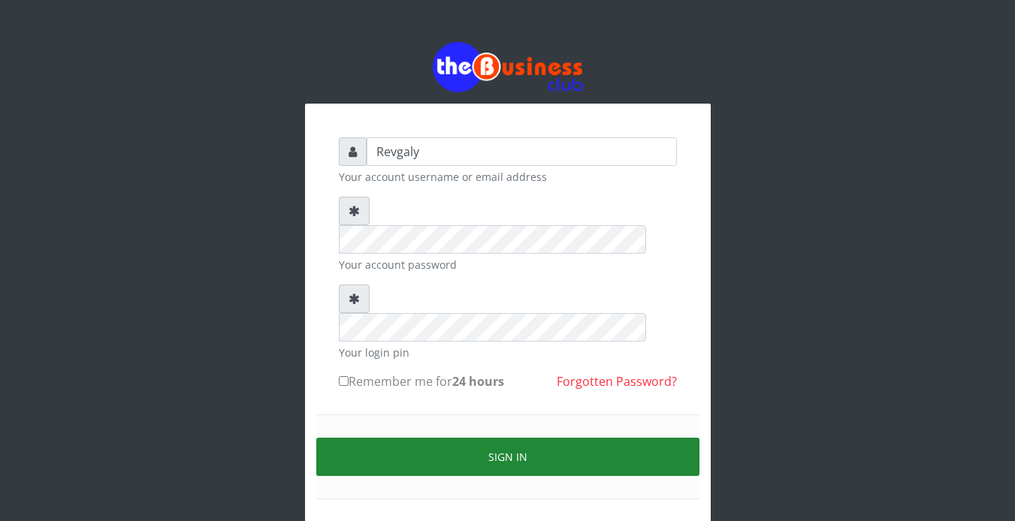
click at [395, 438] on button "Sign in" at bounding box center [507, 457] width 383 height 38
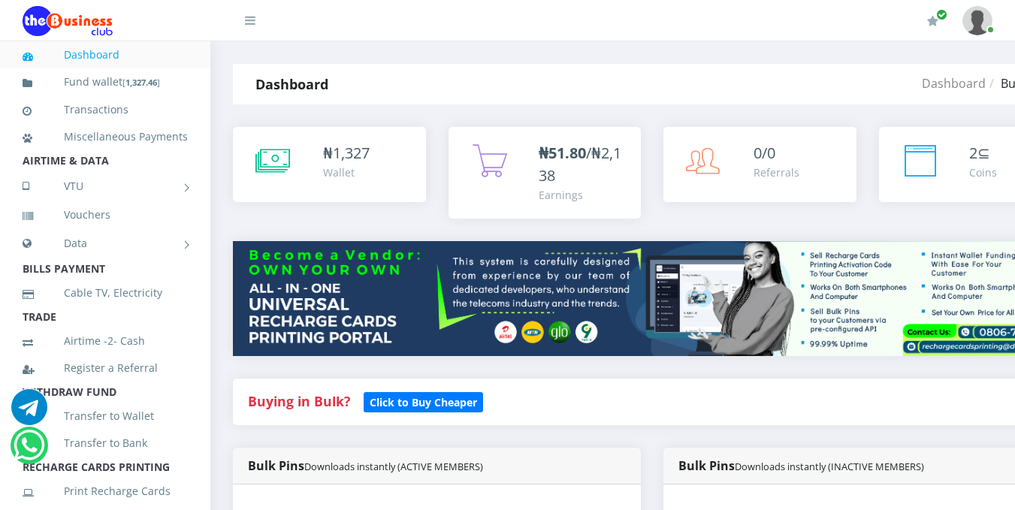
scroll to position [446, 0]
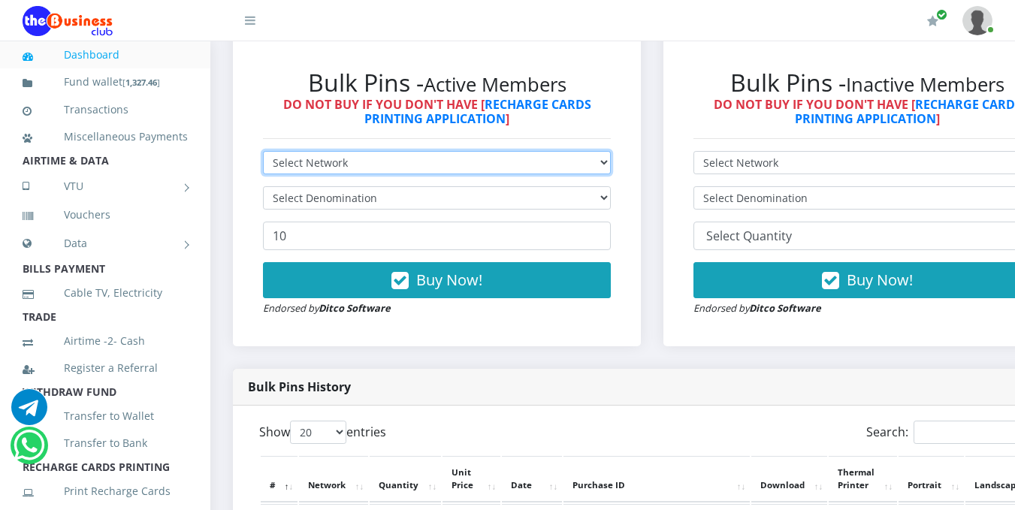
click at [603, 169] on select "Select Network MTN Globacom 9Mobile Airtel" at bounding box center [437, 162] width 348 height 23
select select "MTN"
click at [263, 153] on select "Select Network MTN Globacom 9Mobile Airtel" at bounding box center [437, 162] width 348 height 23
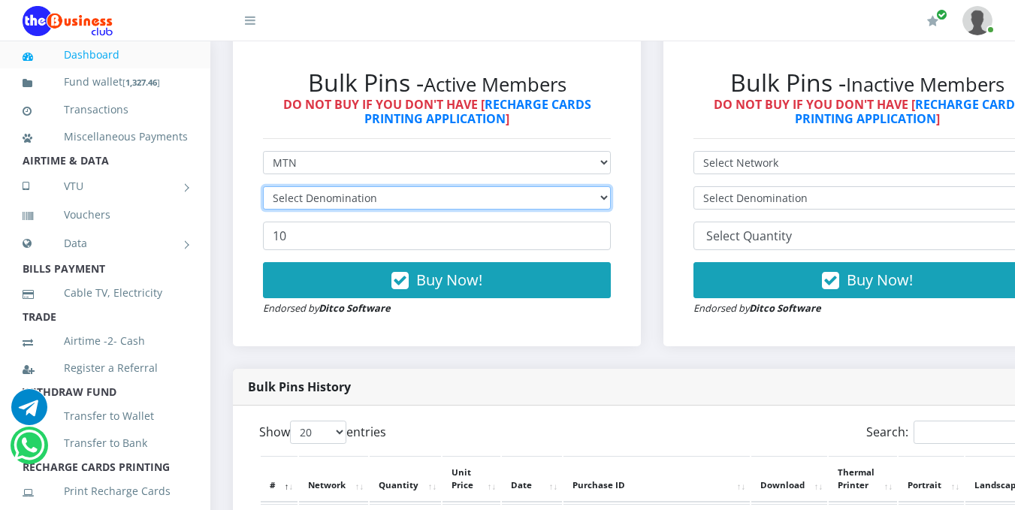
click at [577, 199] on select "Select Denomination" at bounding box center [437, 197] width 348 height 23
click at [589, 197] on select "Select Denomination" at bounding box center [437, 197] width 348 height 23
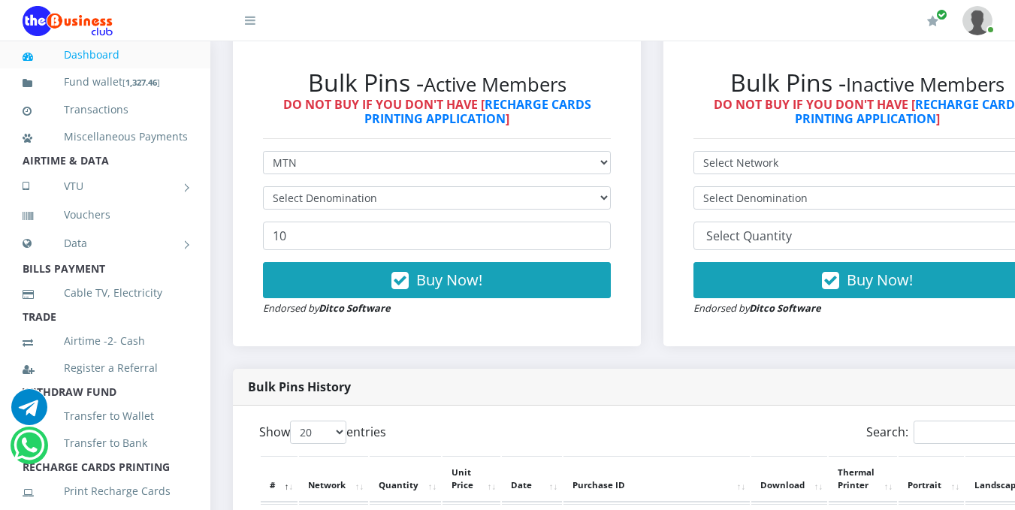
click at [592, 185] on form "Select Network MTN Globacom 9Mobile Airtel Select Denomination 10 Buy Now! Endo…" at bounding box center [437, 233] width 348 height 165
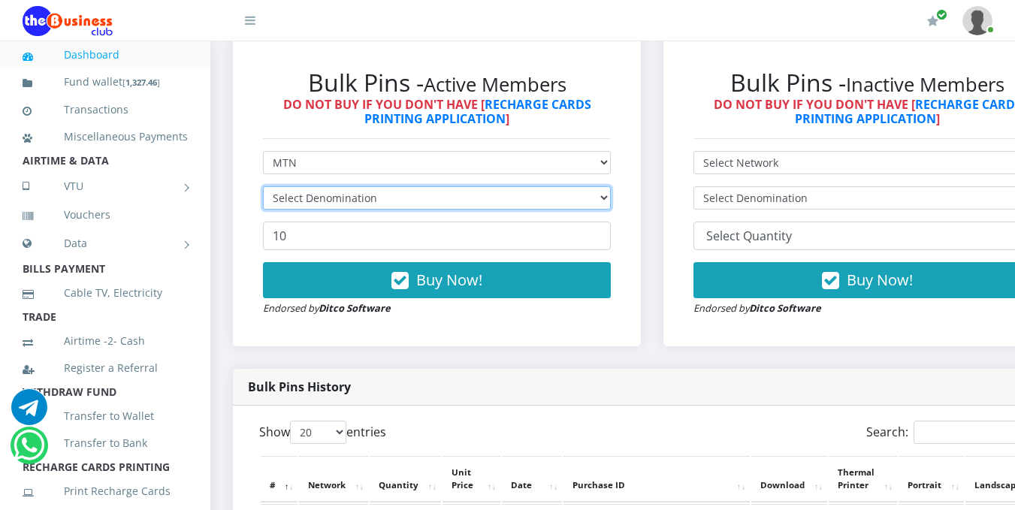
click at [593, 203] on select "Select Denomination" at bounding box center [437, 197] width 348 height 23
select select "484.95-500"
click at [263, 189] on select "Select Denomination MTN NGN100 - ₦96.99 MTN NGN200 - ₦193.98 MTN NGN400 - ₦387.…" at bounding box center [437, 197] width 348 height 23
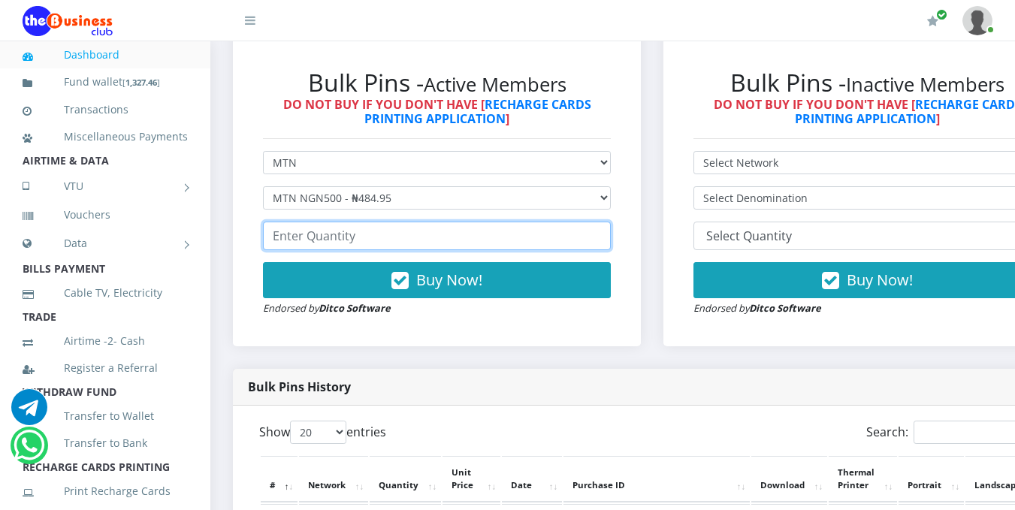
click at [487, 249] on input "number" at bounding box center [437, 236] width 348 height 29
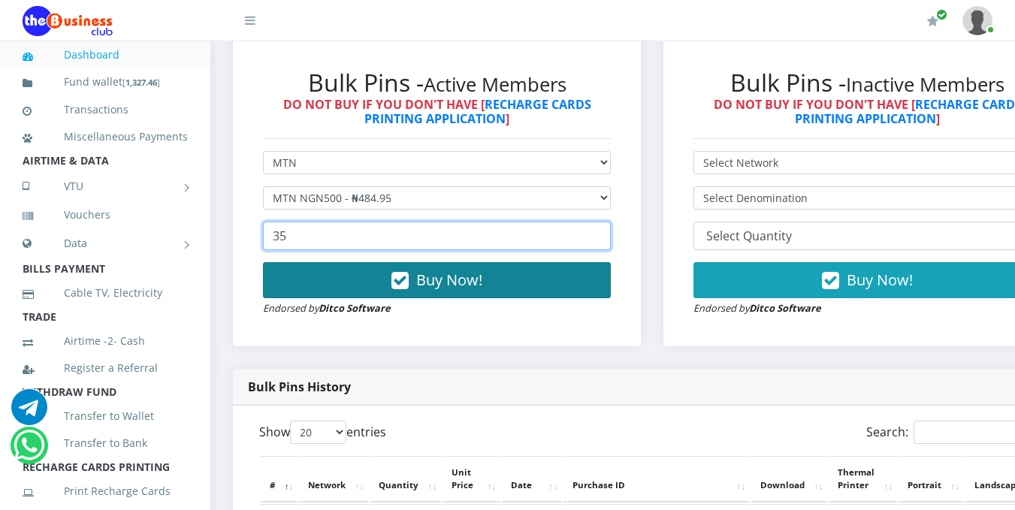
type input "35"
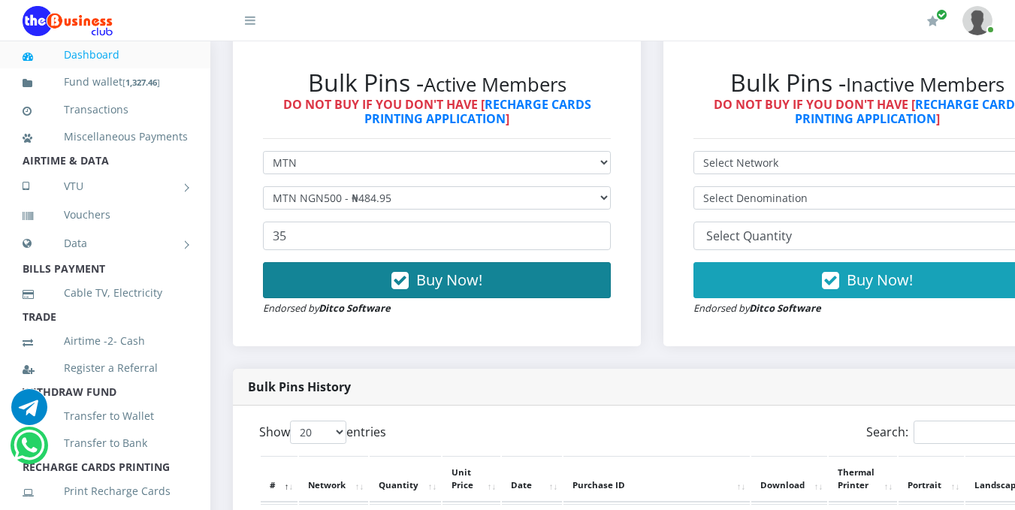
click at [472, 290] on span "Buy Now!" at bounding box center [449, 280] width 66 height 20
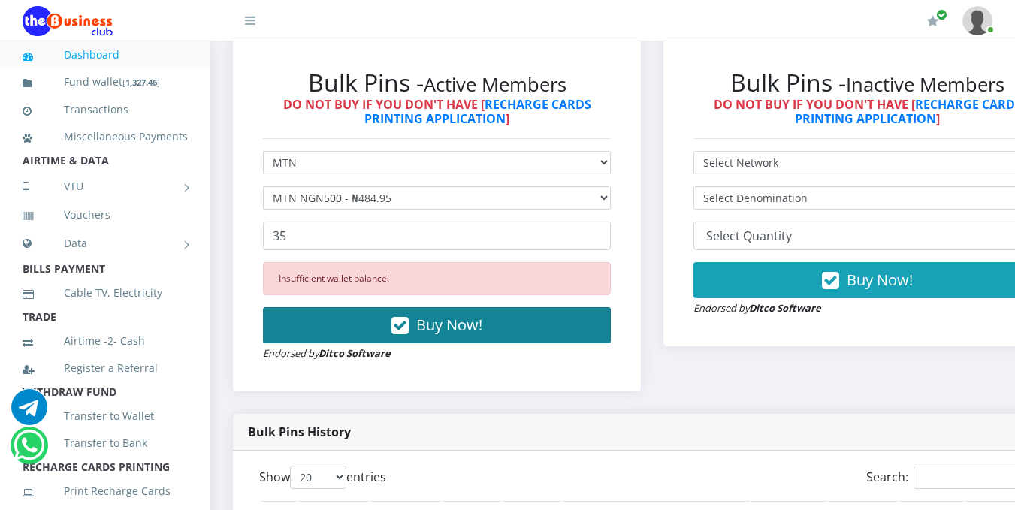
click at [475, 324] on span "Buy Now!" at bounding box center [449, 325] width 66 height 20
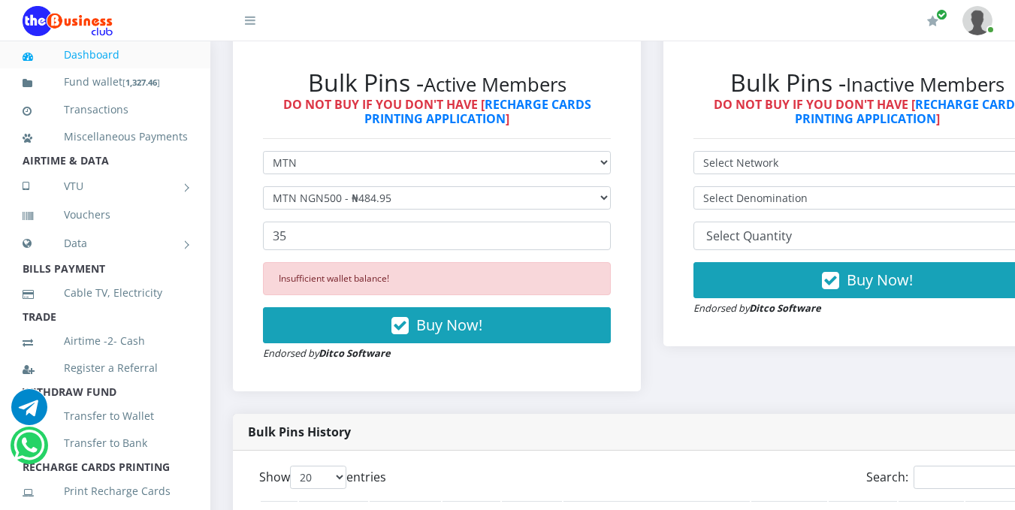
scroll to position [0, 0]
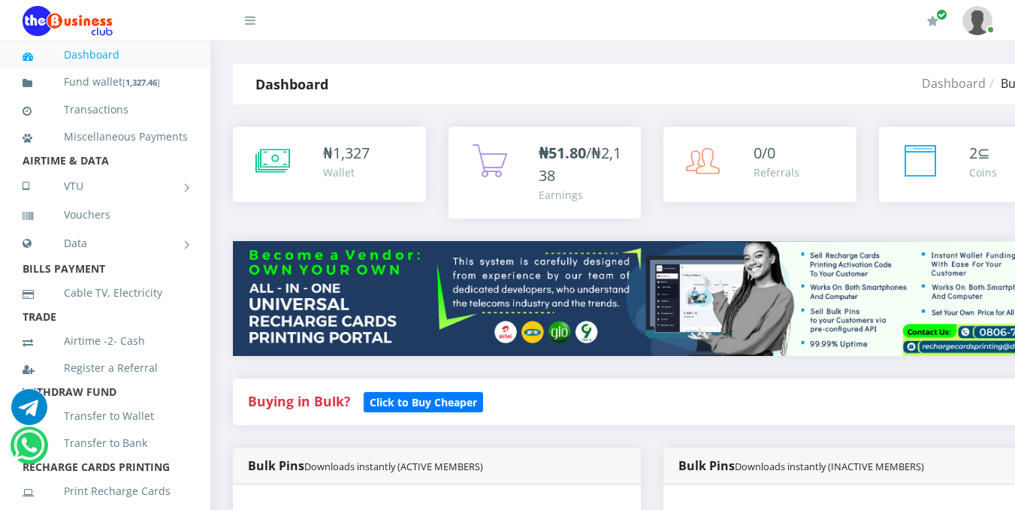
click at [361, 175] on div "Wallet" at bounding box center [346, 172] width 47 height 16
click at [361, 174] on div "Wallet" at bounding box center [346, 172] width 47 height 16
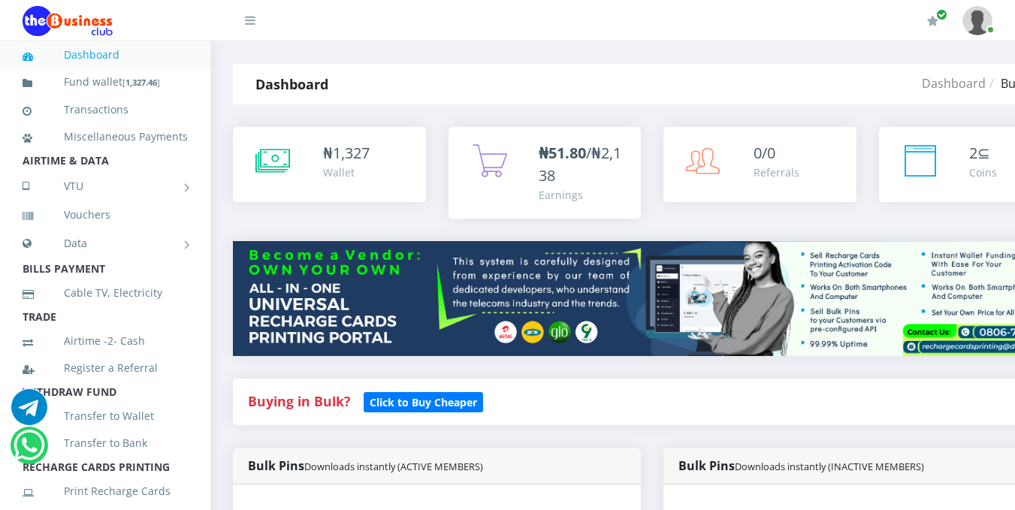
click at [361, 174] on div "Wallet" at bounding box center [346, 172] width 47 height 16
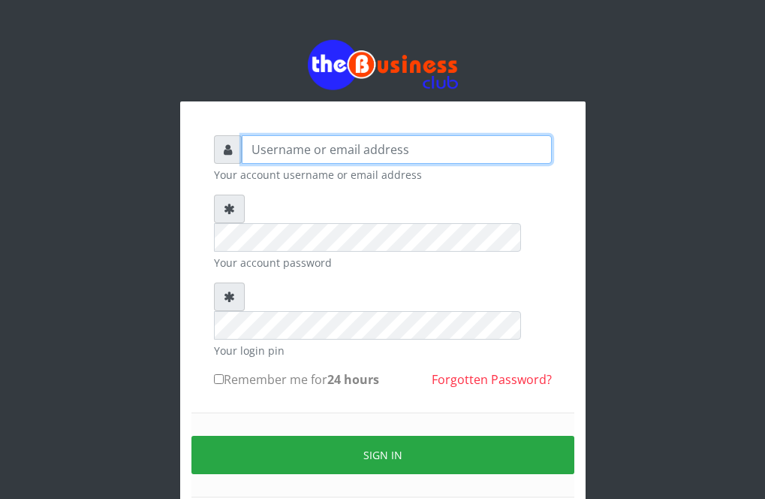
type input "Revgaly"
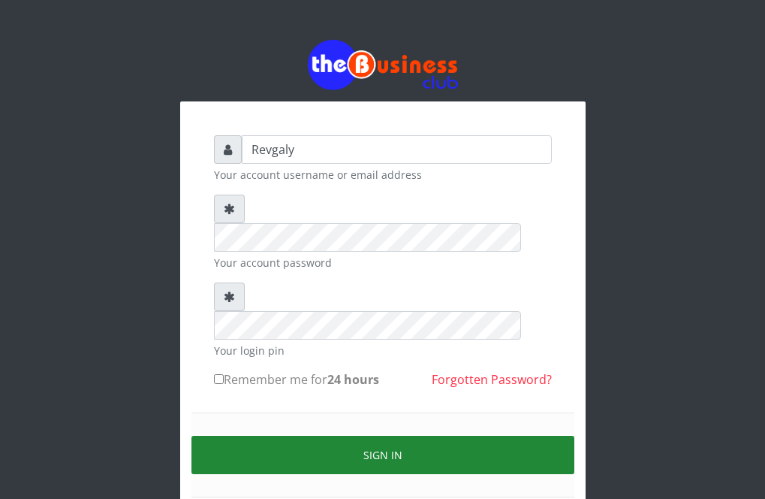
click at [255, 436] on button "Sign in" at bounding box center [383, 455] width 383 height 38
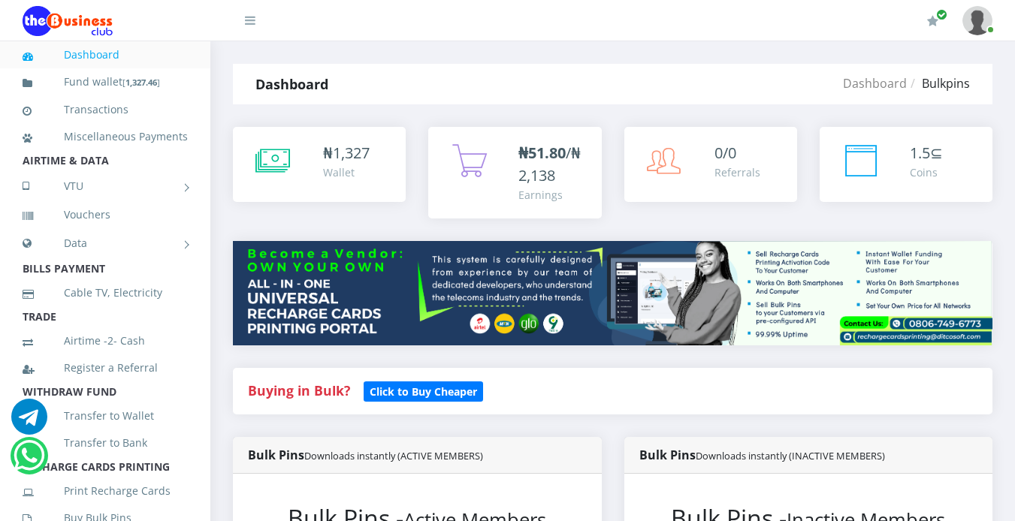
scroll to position [456, 0]
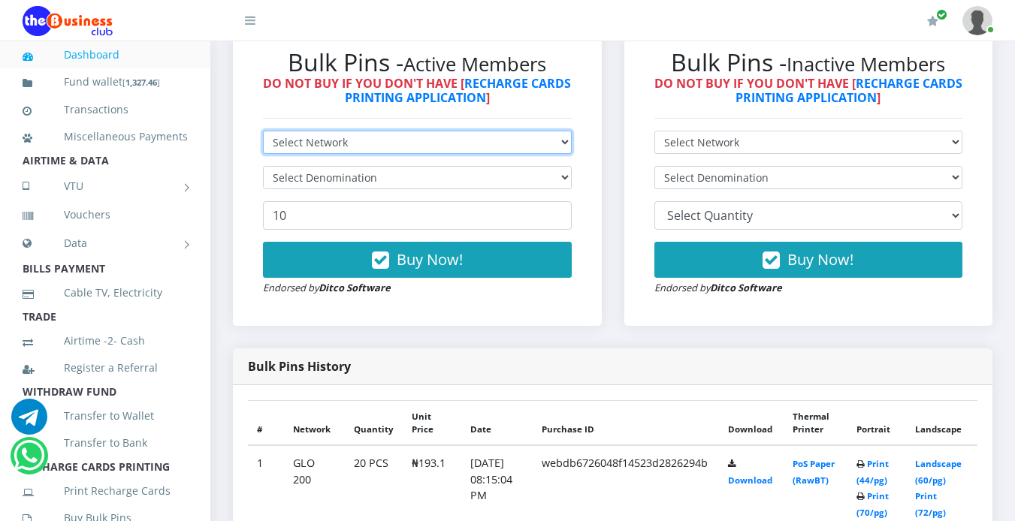
click at [566, 139] on select "Select Network MTN Globacom 9Mobile Airtel" at bounding box center [417, 142] width 309 height 23
select select "MTN"
click at [263, 131] on select "Select Network MTN Globacom 9Mobile Airtel" at bounding box center [417, 142] width 309 height 23
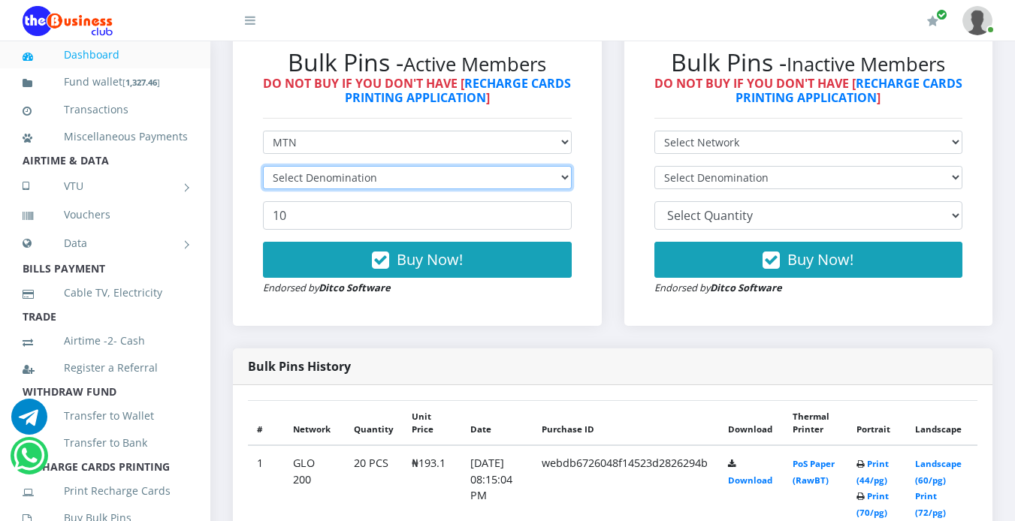
click at [560, 178] on select "Select Denomination" at bounding box center [417, 177] width 309 height 23
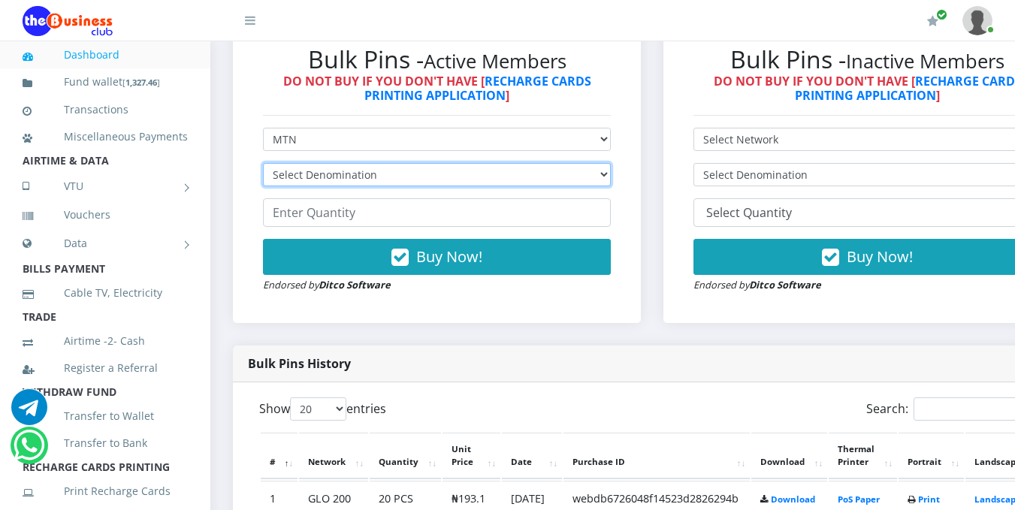
scroll to position [0, 0]
select select "96.99-100"
click at [263, 165] on select "Select Denomination MTN NGN100 - ₦96.99 MTN NGN200 - ₦193.98 MTN NGN400 - ₦387.…" at bounding box center [437, 174] width 348 height 23
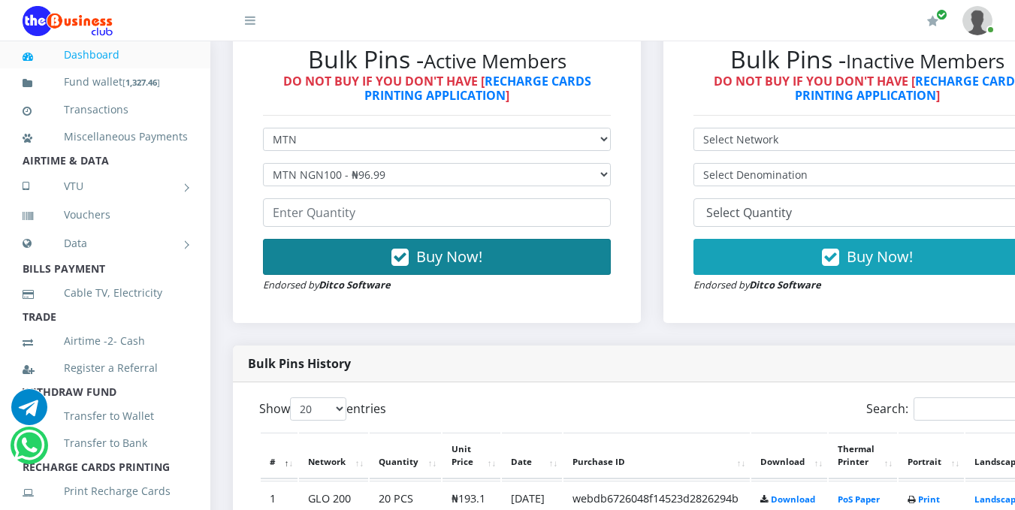
click at [506, 255] on button "Buy Now!" at bounding box center [437, 257] width 348 height 36
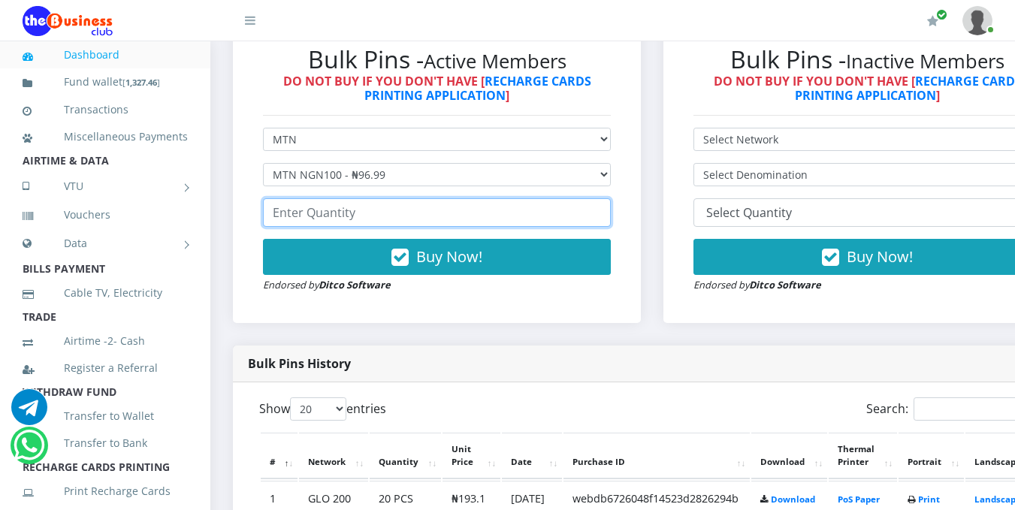
click at [416, 218] on input "number" at bounding box center [437, 212] width 348 height 29
click at [284, 216] on input "1115" at bounding box center [437, 212] width 348 height 29
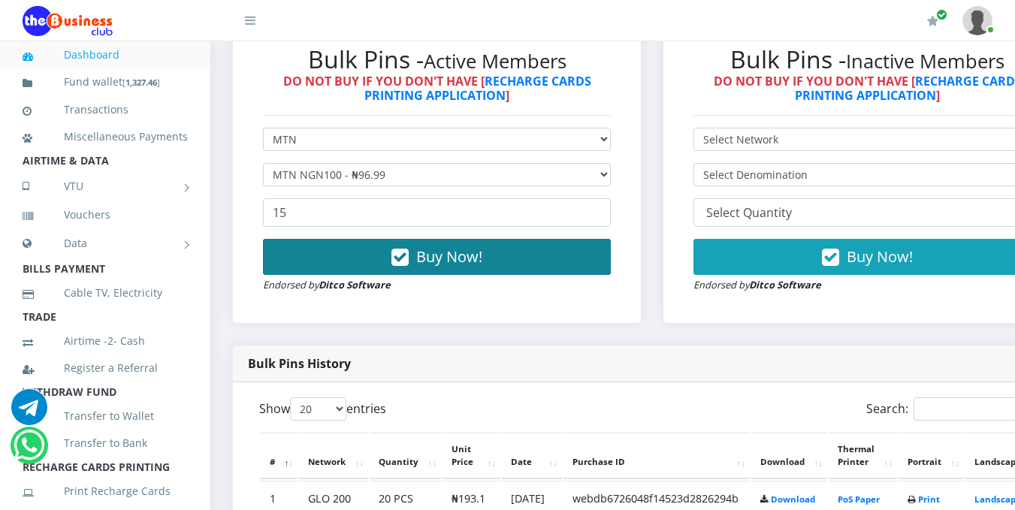
click at [493, 249] on button "Buy Now!" at bounding box center [437, 257] width 348 height 36
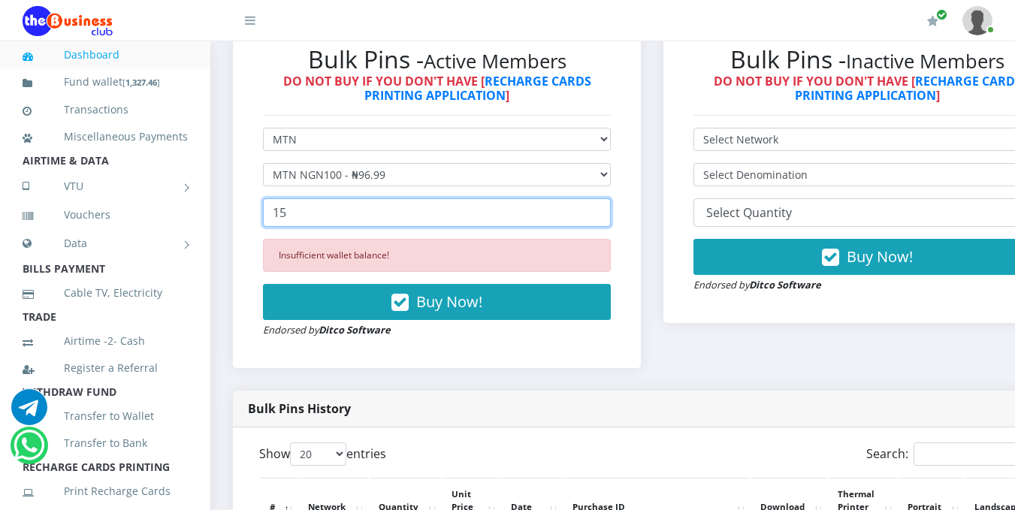
click at [289, 218] on input "15" at bounding box center [437, 212] width 348 height 29
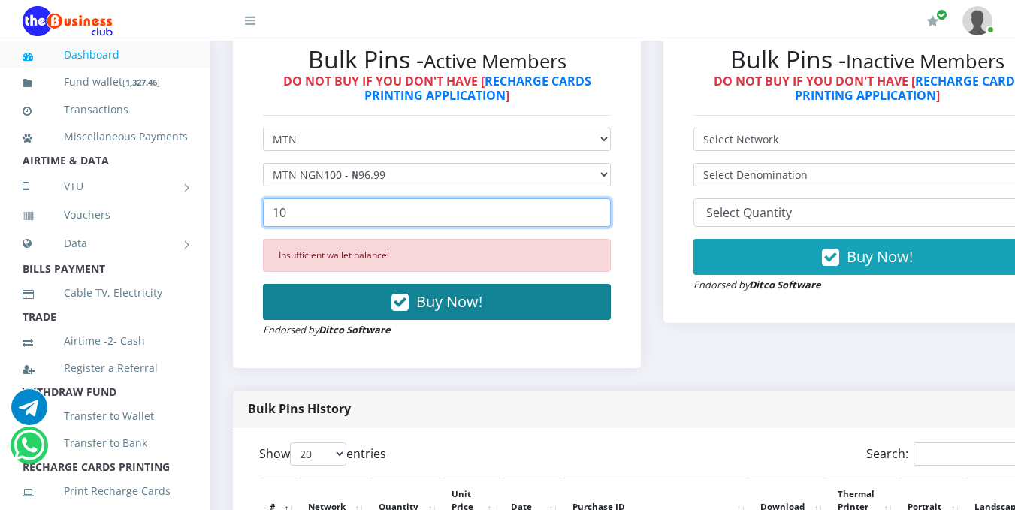
type input "10"
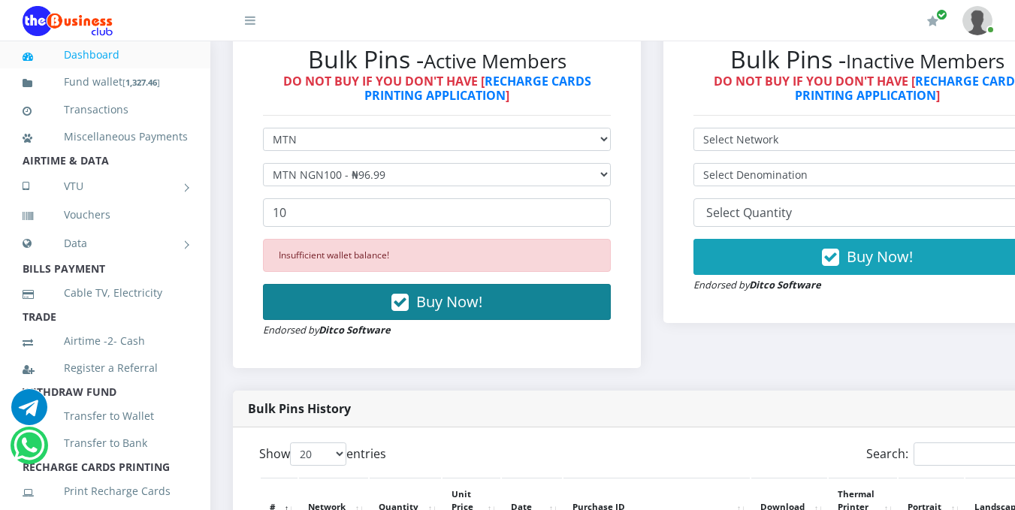
click at [409, 297] on icon "button" at bounding box center [399, 302] width 17 height 15
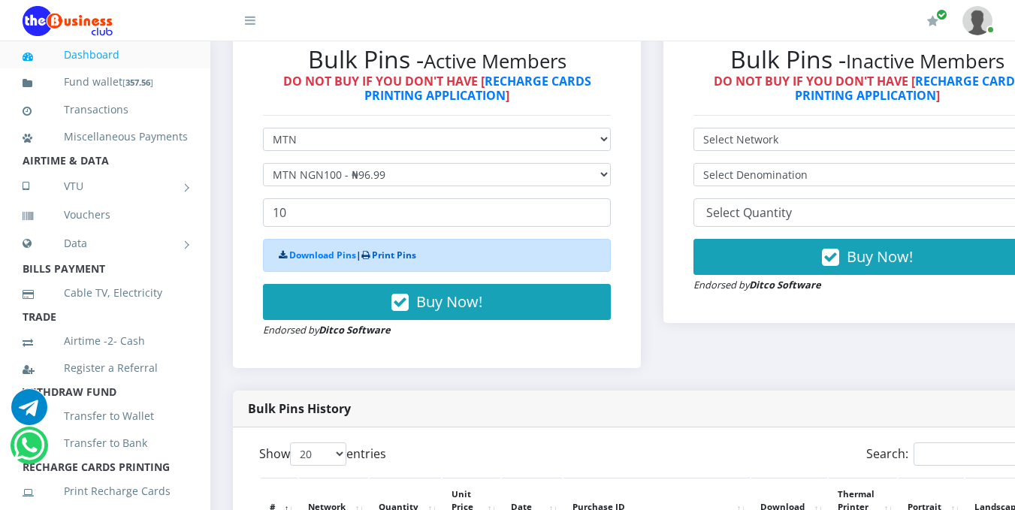
click at [413, 256] on link "Print Pins" at bounding box center [394, 255] width 44 height 13
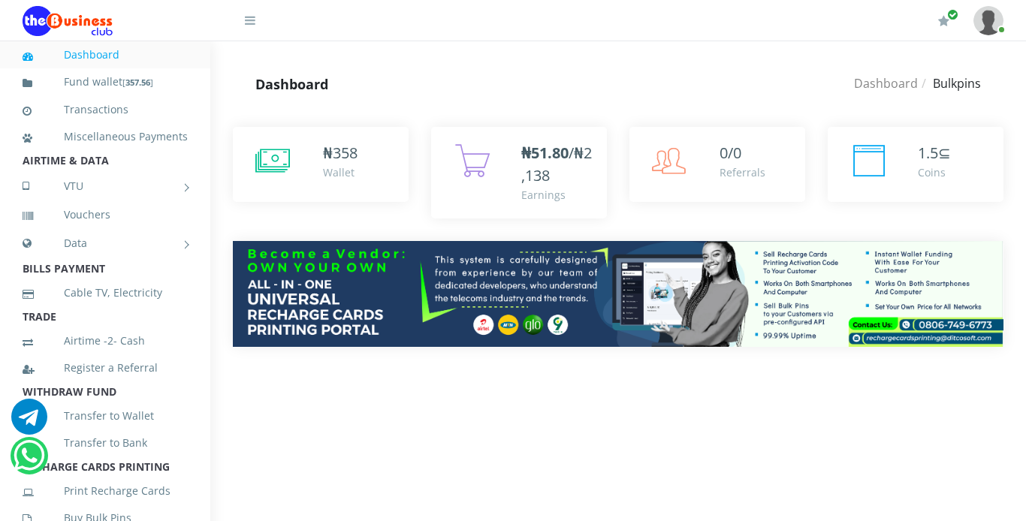
click at [1016, 158] on div "₦ 358 Wallet 0/0" at bounding box center [618, 248] width 816 height 288
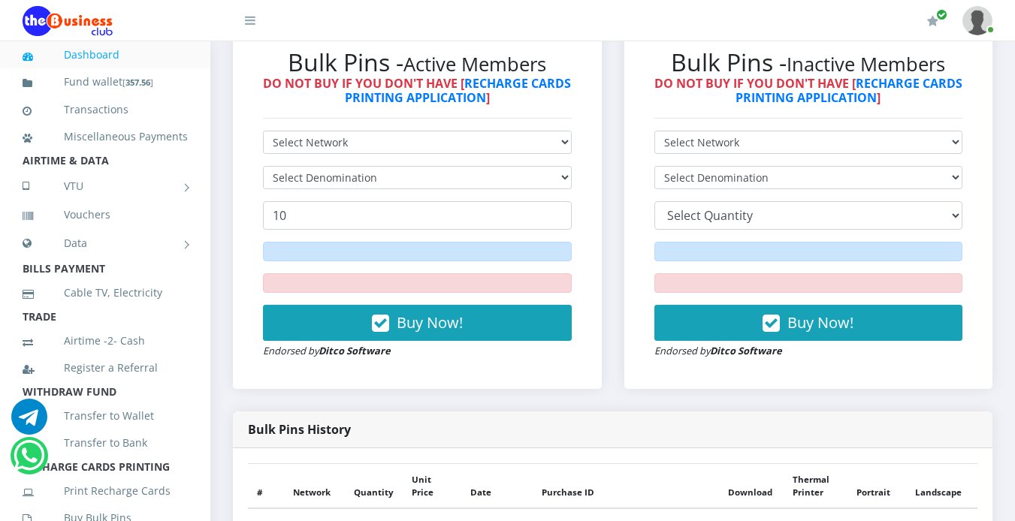
scroll to position [912, 0]
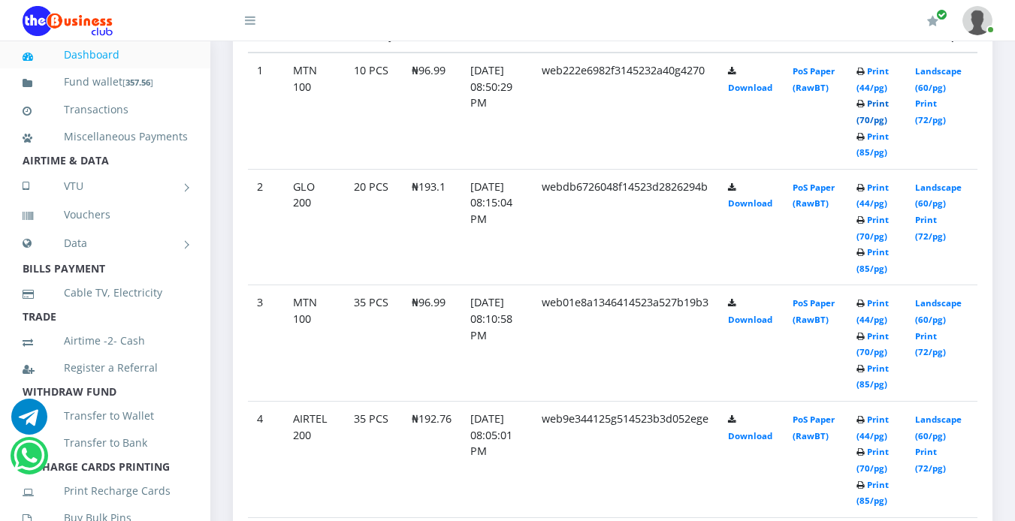
click at [884, 119] on link "Print (70/pg)" at bounding box center [872, 112] width 32 height 28
click at [880, 119] on link "Print (70/pg)" at bounding box center [872, 112] width 32 height 28
